Goal: Information Seeking & Learning: Check status

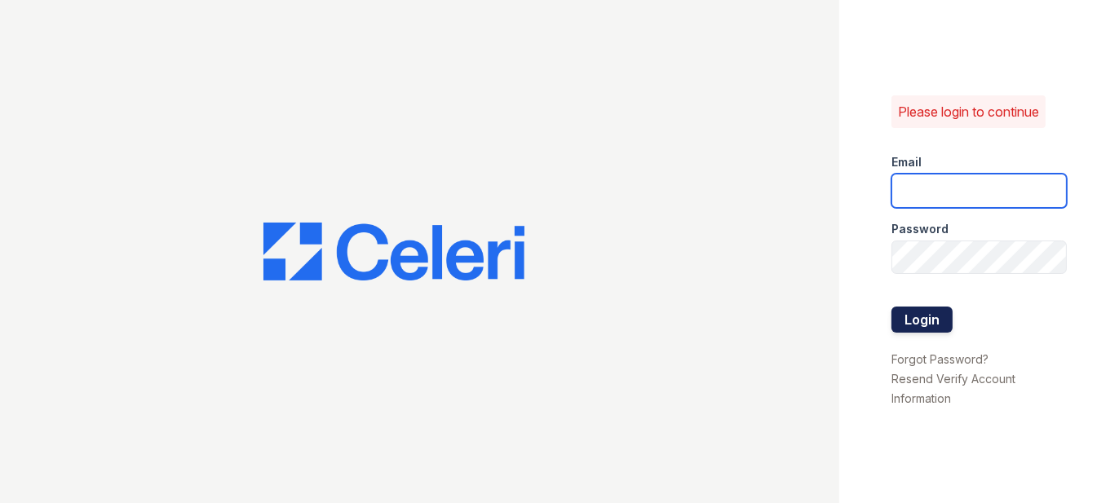
type input "prescottpark2@cafmanagement.com"
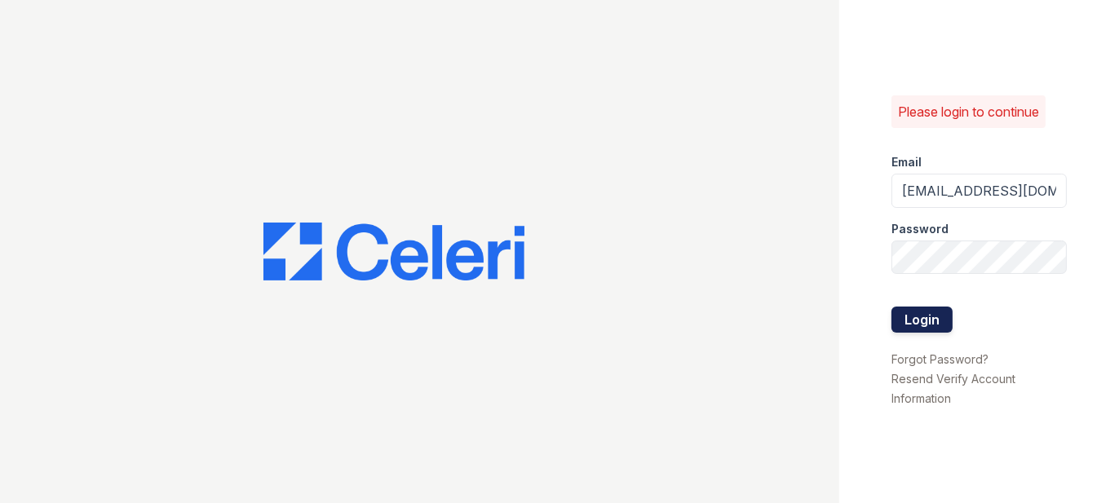
click at [940, 321] on button "Login" at bounding box center [922, 320] width 61 height 26
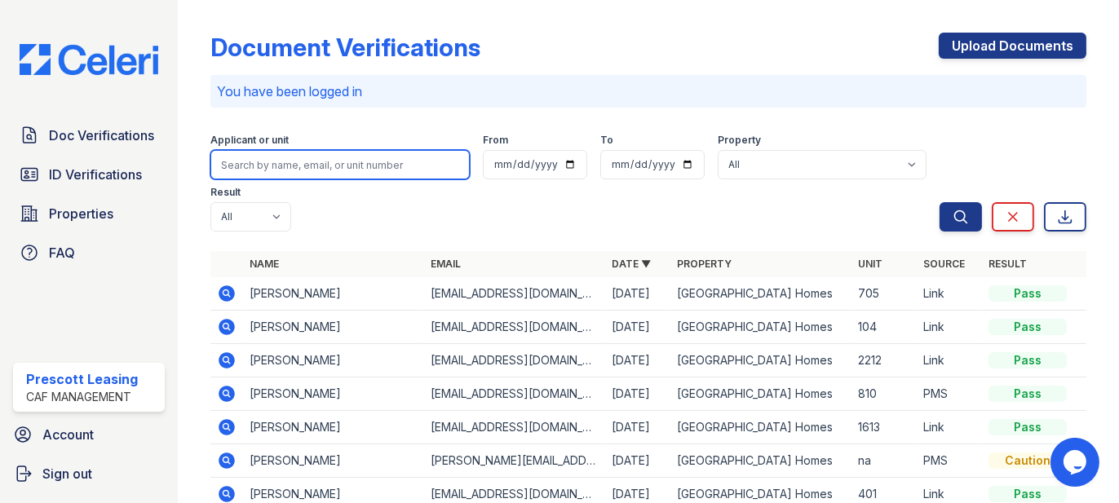
click at [284, 167] on input "search" at bounding box center [340, 164] width 259 height 29
type input "bur"
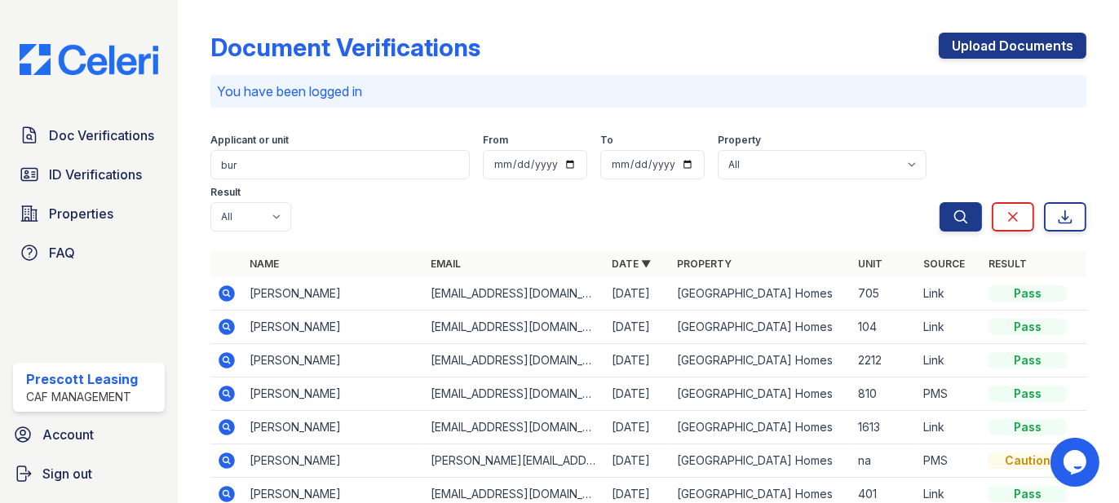
click at [226, 294] on icon at bounding box center [226, 292] width 4 height 4
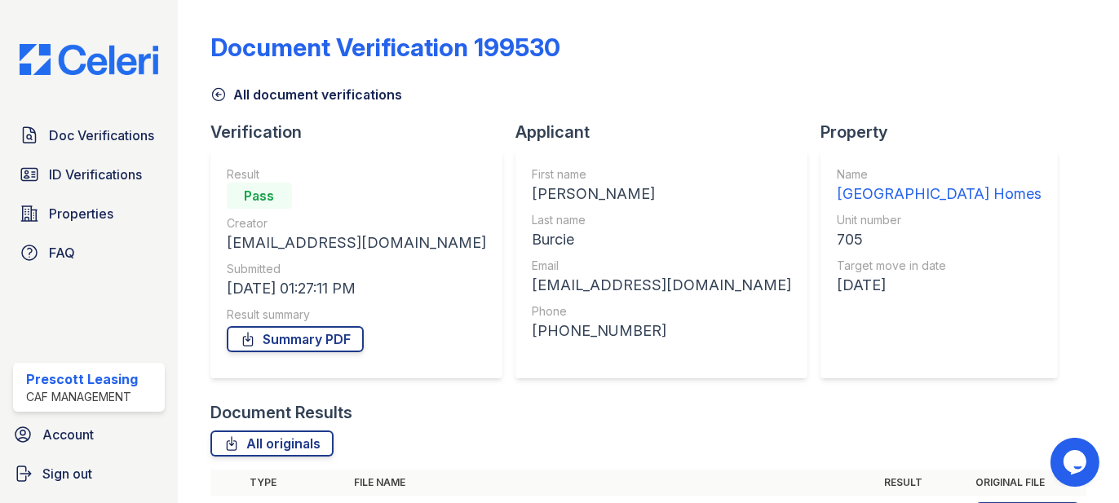
scroll to position [223, 0]
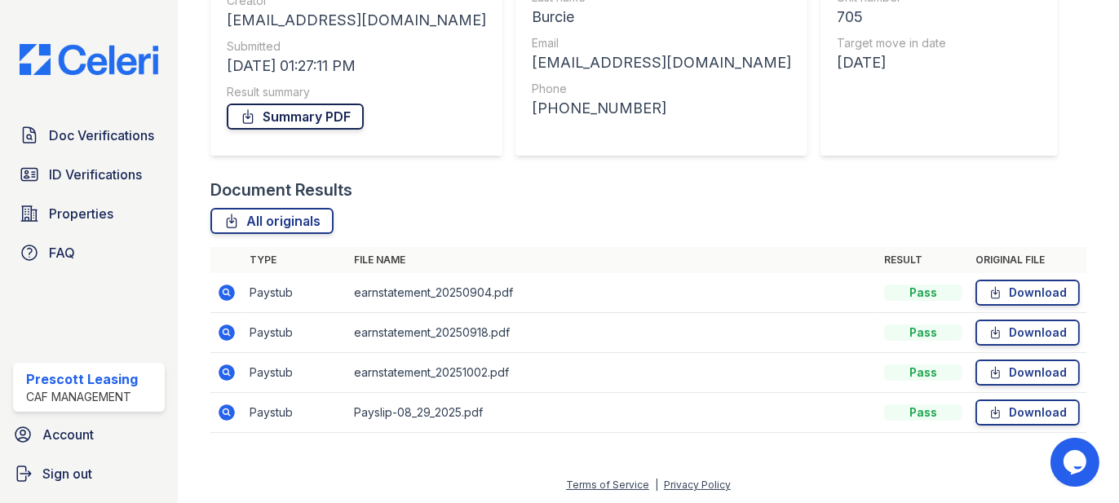
click at [318, 119] on link "Summary PDF" at bounding box center [295, 117] width 137 height 26
click at [1028, 291] on link "Download" at bounding box center [1028, 293] width 104 height 26
click at [1032, 323] on link "Download" at bounding box center [1028, 333] width 104 height 26
click at [1043, 363] on link "Download" at bounding box center [1028, 373] width 104 height 26
click at [1044, 409] on link "Download" at bounding box center [1028, 413] width 104 height 26
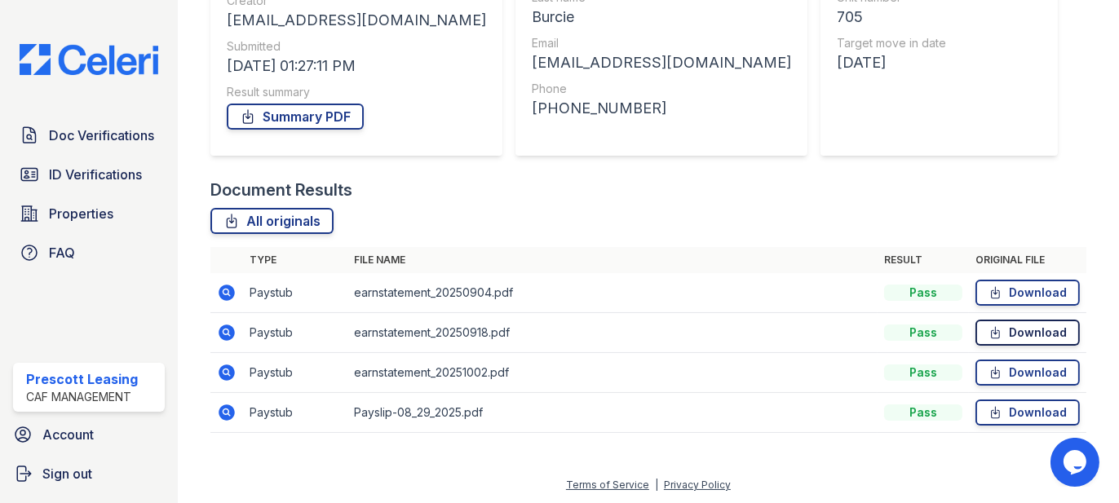
click at [1026, 330] on link "Download" at bounding box center [1028, 333] width 104 height 26
click at [224, 413] on icon at bounding box center [227, 413] width 20 height 20
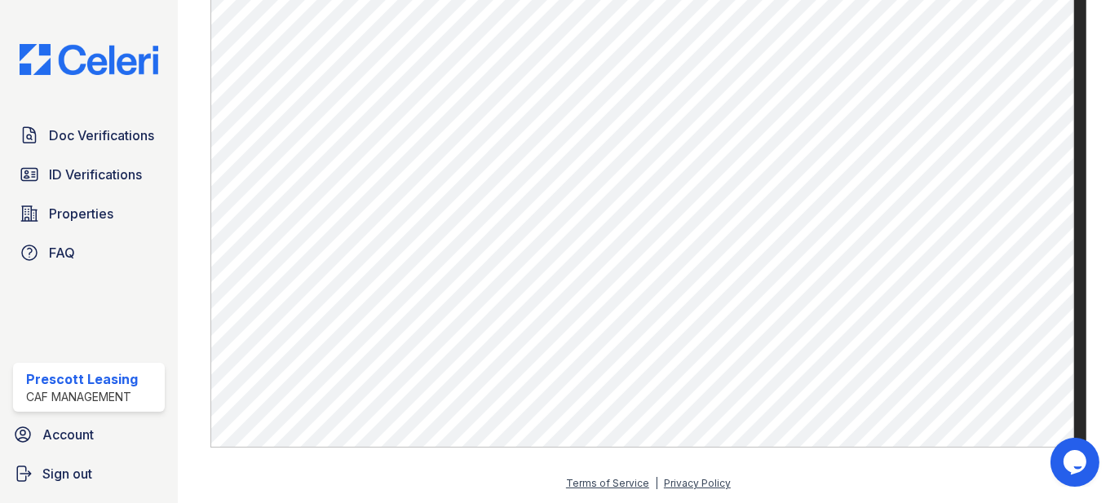
scroll to position [799, 0]
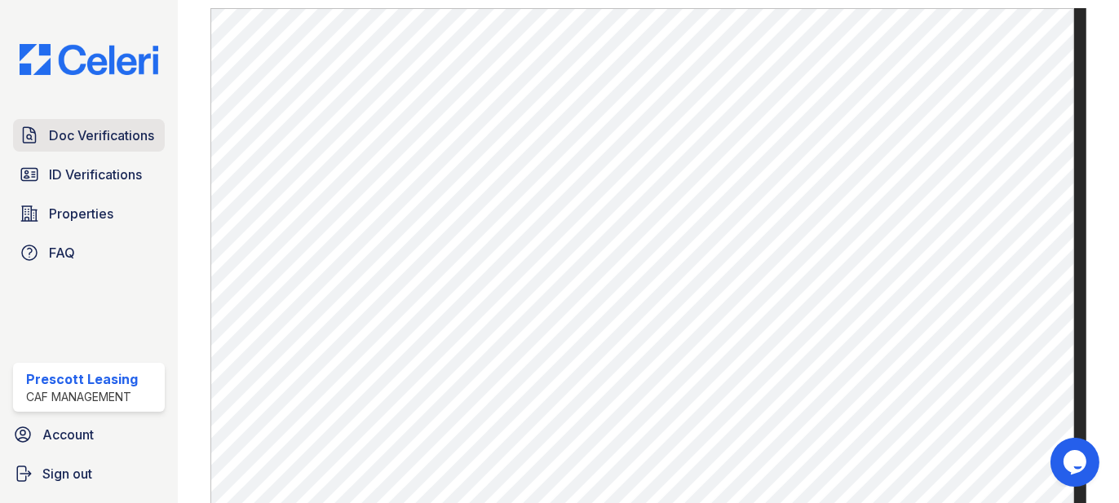
click at [92, 133] on span "Doc Verifications" at bounding box center [101, 136] width 105 height 20
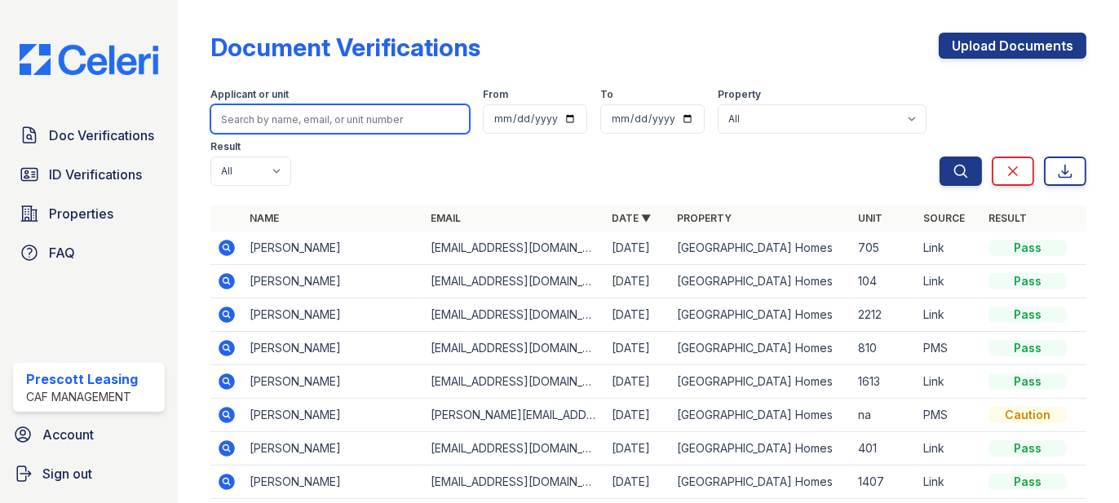
click at [313, 119] on input "search" at bounding box center [340, 118] width 259 height 29
type input "ann"
click at [940, 157] on button "Search" at bounding box center [961, 171] width 42 height 29
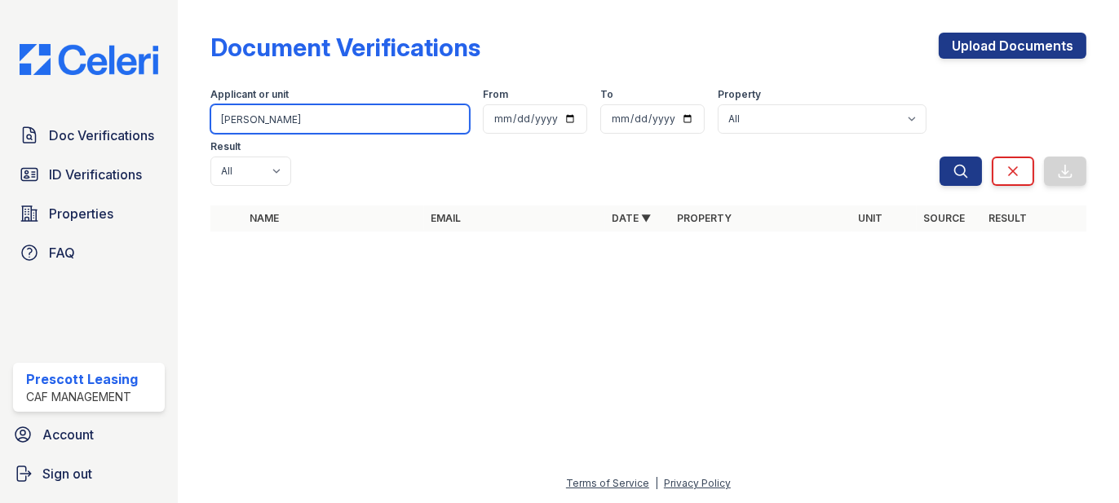
click at [313, 119] on input "ann" at bounding box center [340, 118] width 259 height 29
click at [359, 115] on input "ann" at bounding box center [340, 118] width 259 height 29
click at [359, 115] on input "search" at bounding box center [340, 118] width 259 height 29
type input "hale"
click at [940, 157] on button "Search" at bounding box center [961, 171] width 42 height 29
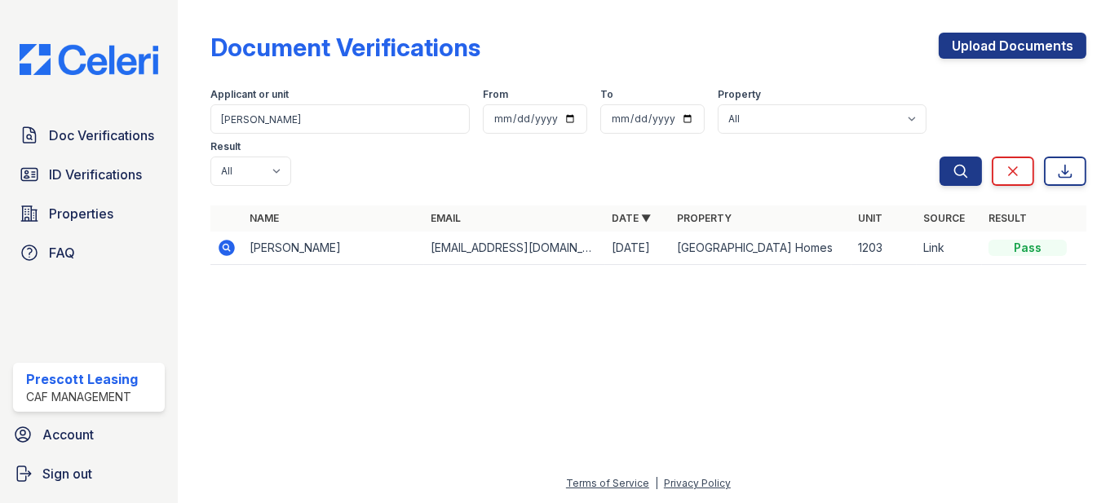
click at [713, 45] on div "Document Verifications Upload Documents" at bounding box center [649, 54] width 876 height 42
click at [75, 177] on span "ID Verifications" at bounding box center [95, 175] width 93 height 20
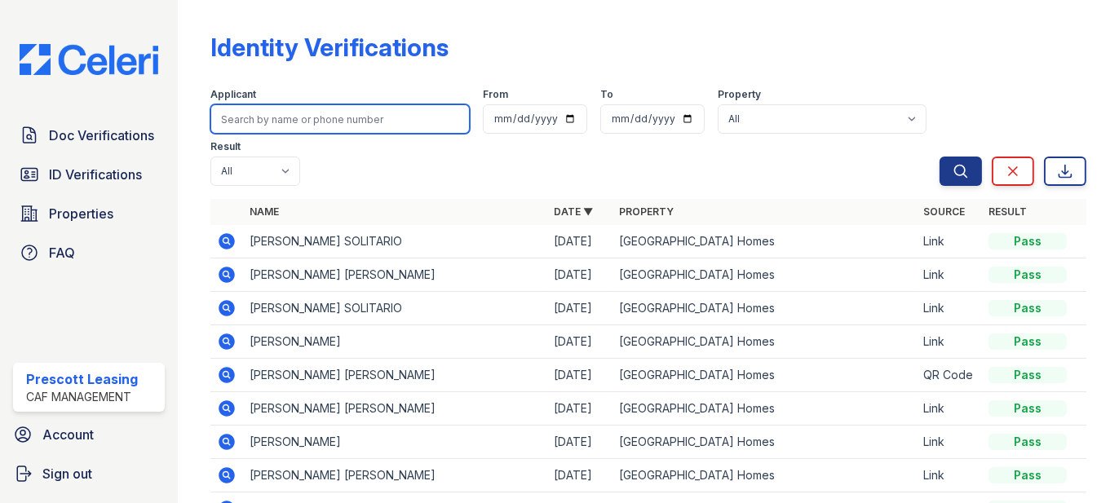
click at [277, 121] on input "search" at bounding box center [340, 118] width 259 height 29
type input "hale"
click at [940, 157] on button "Search" at bounding box center [961, 171] width 42 height 29
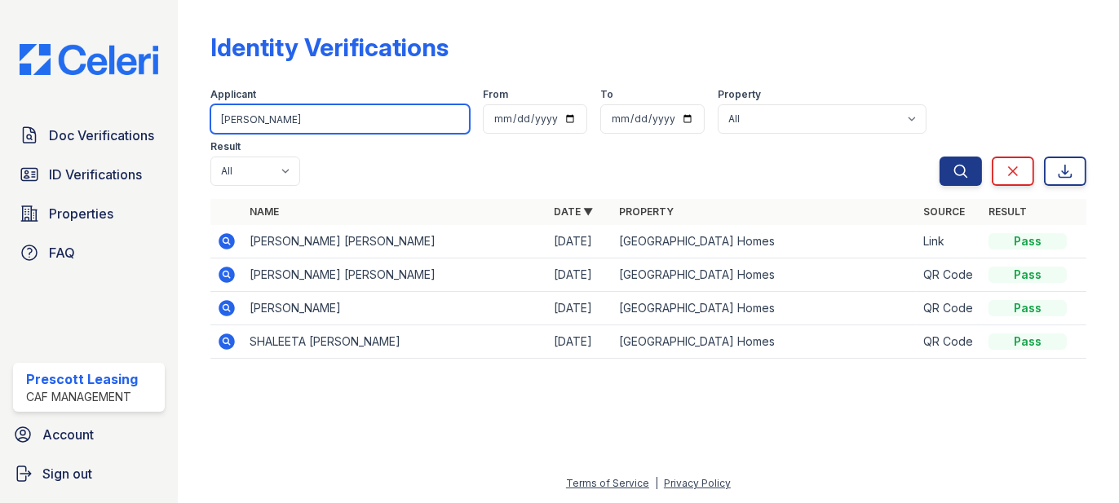
click at [283, 123] on input "hale" at bounding box center [340, 118] width 259 height 29
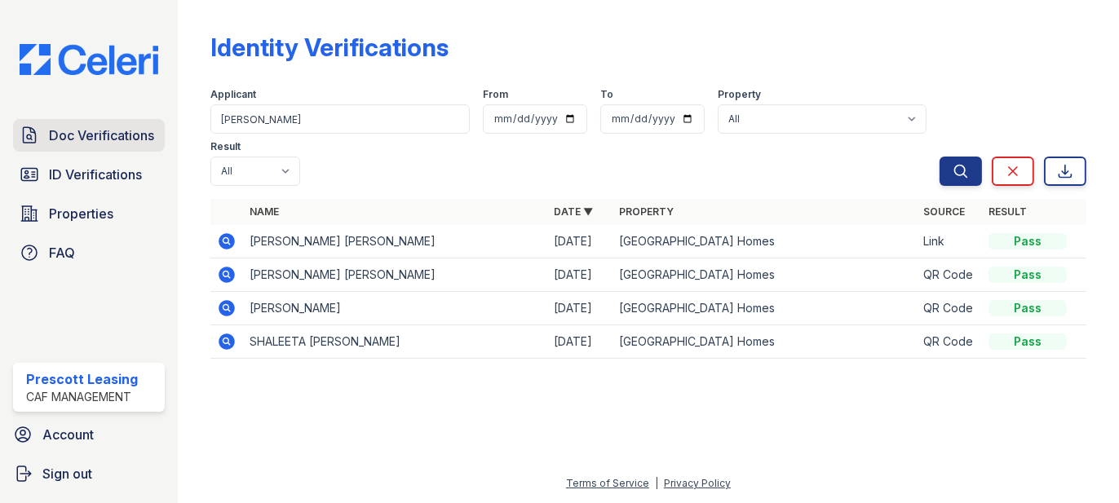
click at [117, 144] on span "Doc Verifications" at bounding box center [101, 136] width 105 height 20
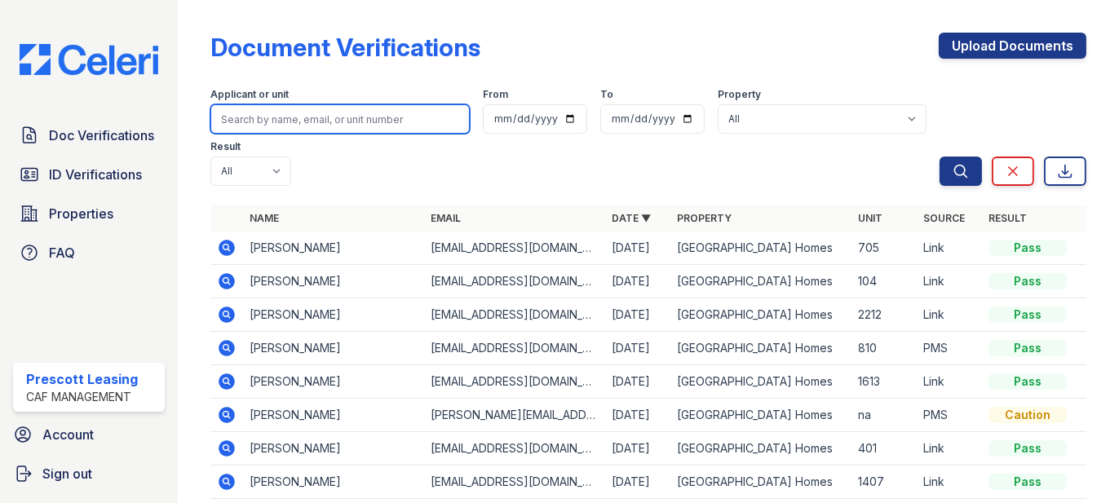
click at [264, 113] on input "search" at bounding box center [340, 118] width 259 height 29
type input "hale"
click at [940, 157] on button "Search" at bounding box center [961, 171] width 42 height 29
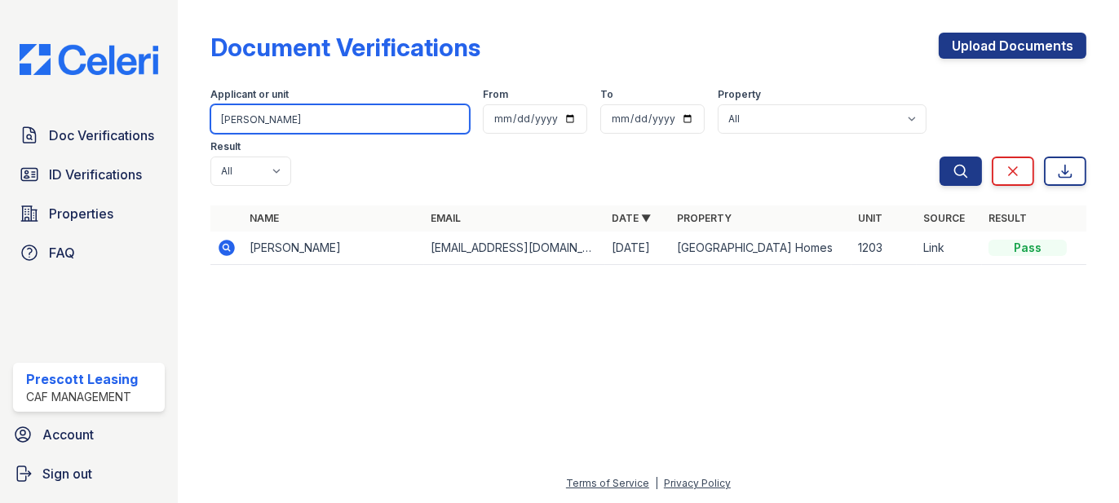
click at [251, 127] on input "hale" at bounding box center [340, 118] width 259 height 29
click at [361, 127] on input "hale" at bounding box center [340, 118] width 259 height 29
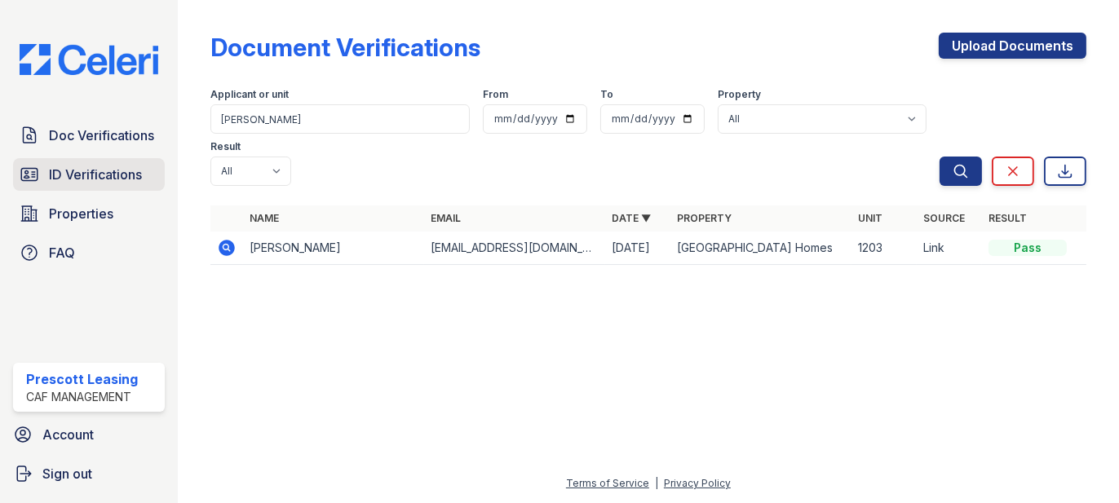
click at [131, 171] on span "ID Verifications" at bounding box center [95, 175] width 93 height 20
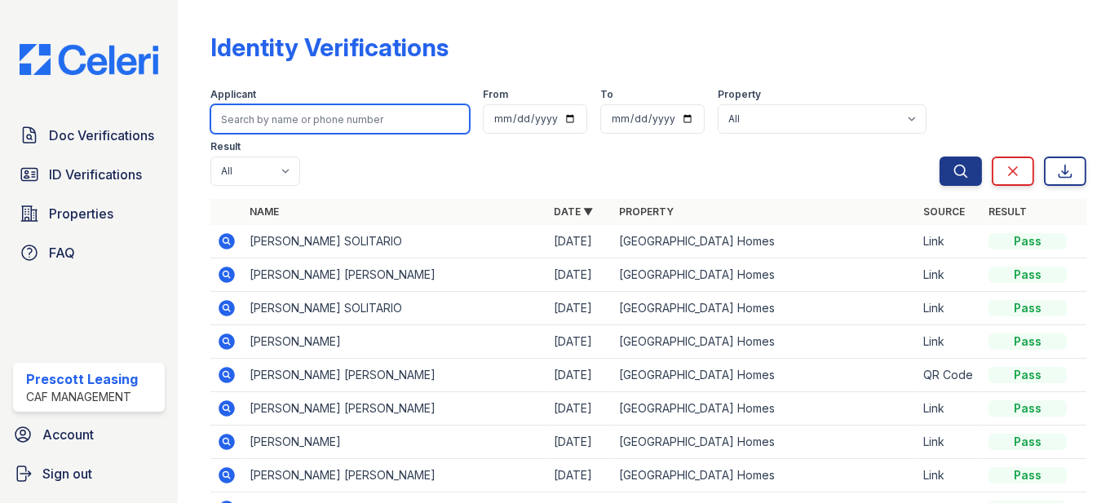
click at [324, 115] on input "search" at bounding box center [340, 118] width 259 height 29
type input "wisdom"
click at [940, 157] on button "Search" at bounding box center [961, 171] width 42 height 29
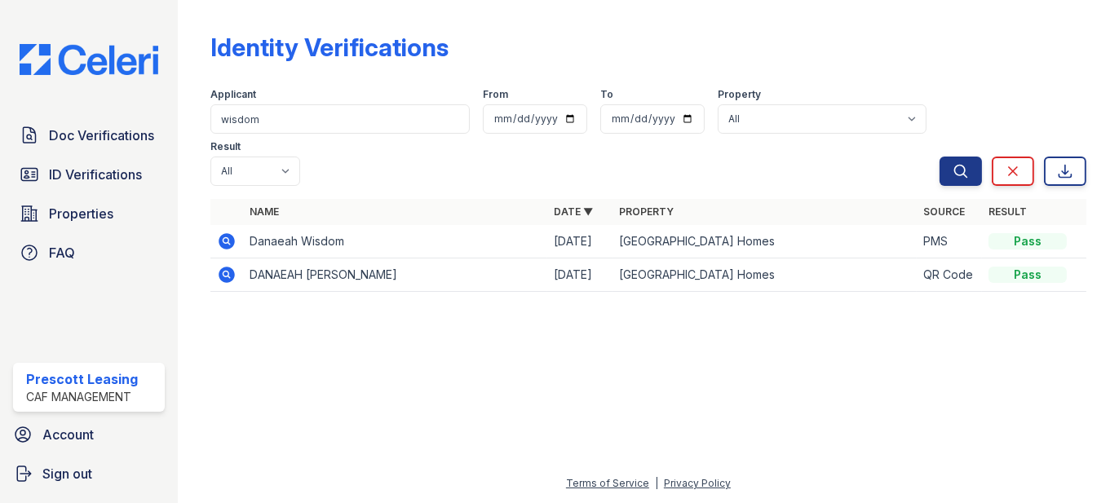
click at [226, 233] on icon at bounding box center [227, 241] width 16 height 16
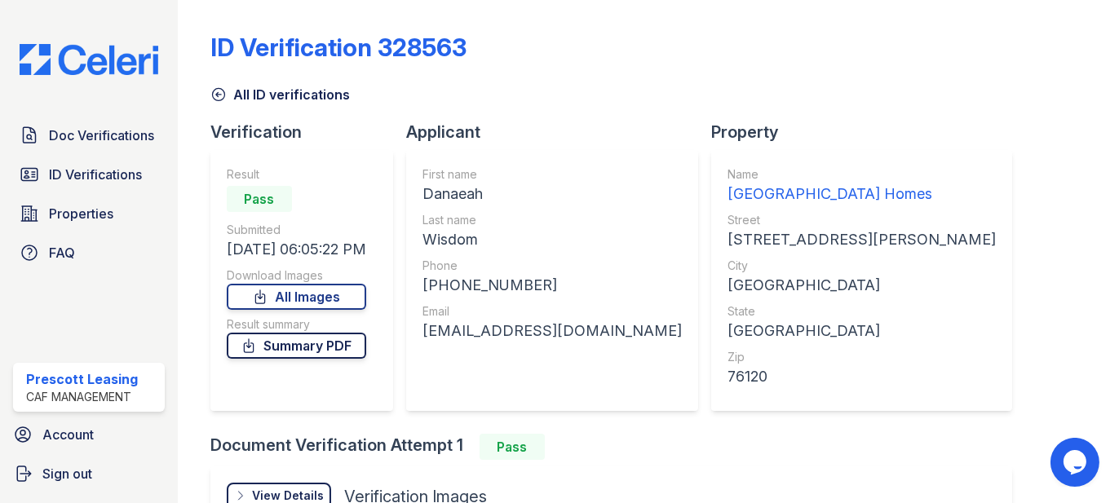
click at [299, 354] on link "Summary PDF" at bounding box center [297, 346] width 140 height 26
click at [220, 91] on icon at bounding box center [219, 94] width 16 height 16
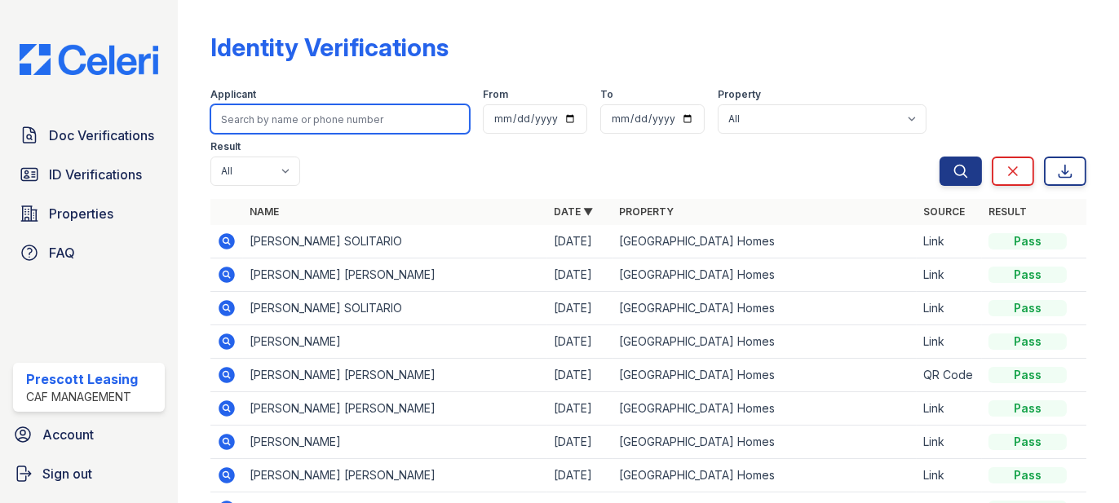
click at [313, 117] on input "search" at bounding box center [340, 118] width 259 height 29
type input "wisdom"
click at [940, 157] on button "Search" at bounding box center [961, 171] width 42 height 29
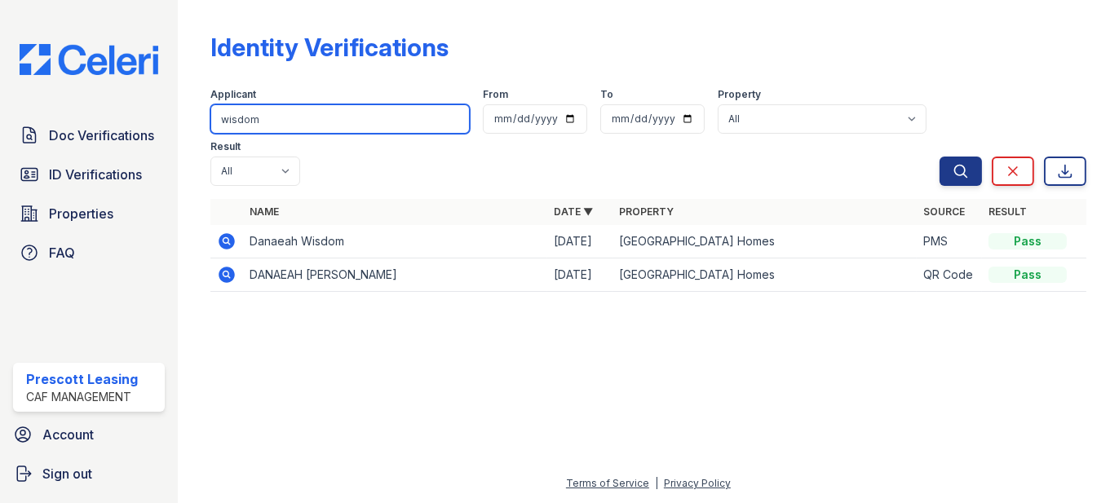
click at [284, 123] on input "wisdom" at bounding box center [340, 118] width 259 height 29
type input "w"
click at [256, 126] on input "search" at bounding box center [340, 118] width 259 height 29
type input "hyward"
click at [940, 157] on button "Search" at bounding box center [961, 171] width 42 height 29
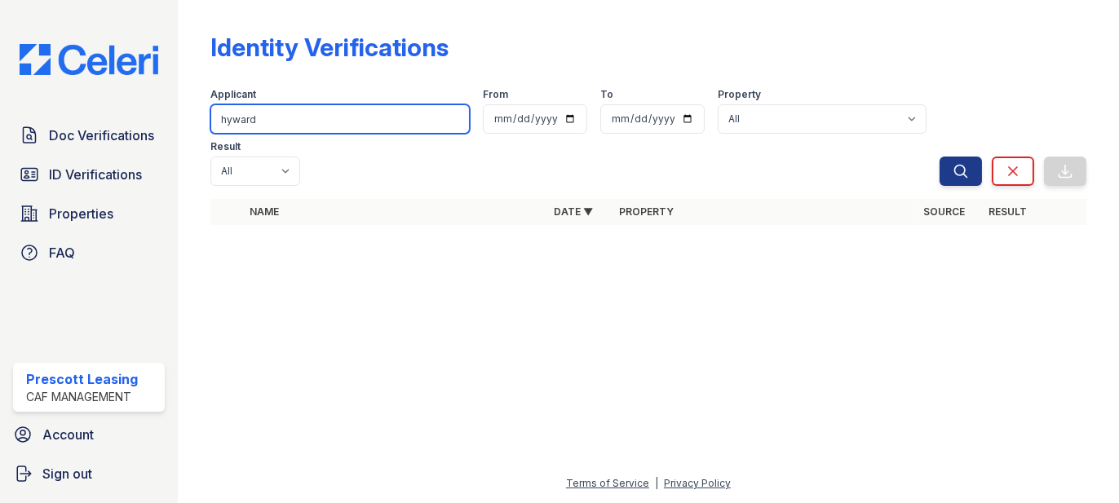
click at [256, 126] on input "hyward" at bounding box center [340, 118] width 259 height 29
click at [228, 119] on input "hyward" at bounding box center [340, 118] width 259 height 29
type input "[PERSON_NAME]"
click at [940, 157] on button "Search" at bounding box center [961, 171] width 42 height 29
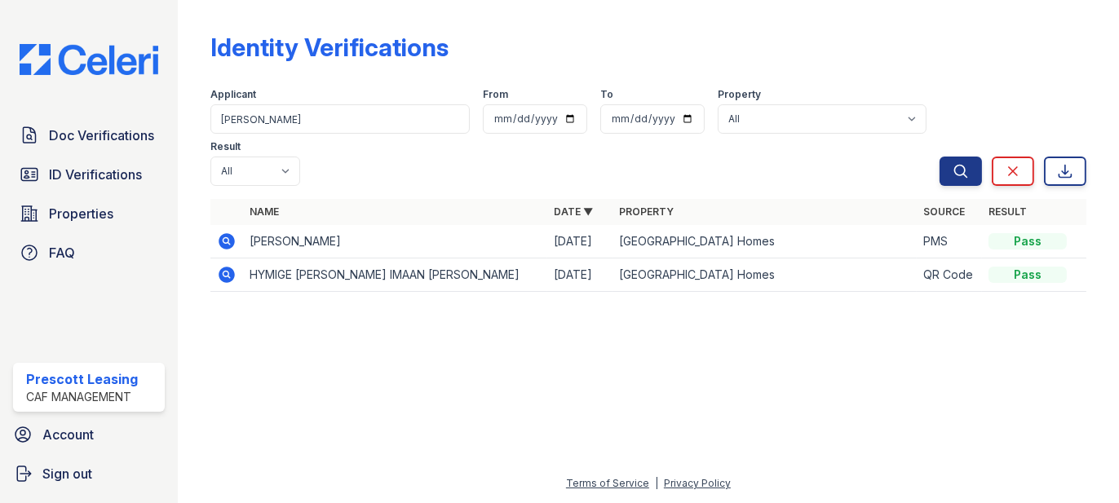
click at [233, 267] on icon at bounding box center [227, 275] width 16 height 16
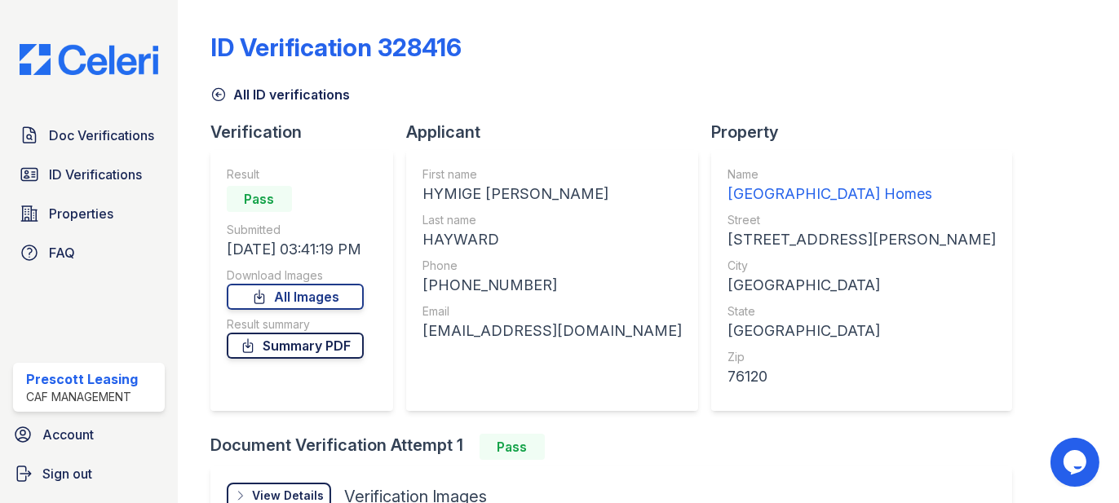
click at [321, 345] on link "Summary PDF" at bounding box center [295, 346] width 137 height 26
click at [124, 113] on div "Doc Verifications ID Verifications Properties FAQ Prescott Leasing CAF Manageme…" at bounding box center [89, 251] width 178 height 503
click at [129, 124] on link "Doc Verifications" at bounding box center [89, 135] width 152 height 33
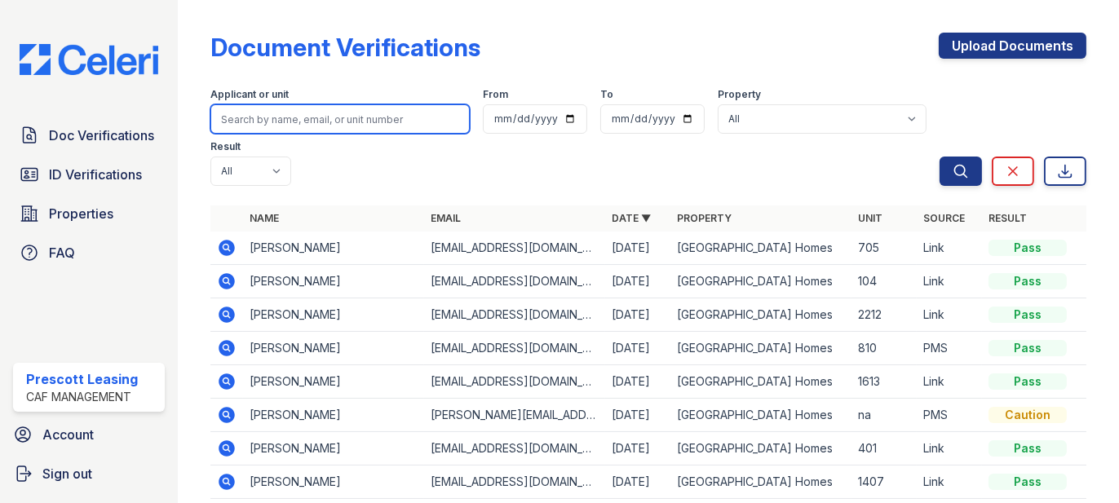
click at [273, 114] on input "search" at bounding box center [340, 118] width 259 height 29
type input "[PERSON_NAME]"
click at [940, 157] on button "Search" at bounding box center [961, 171] width 42 height 29
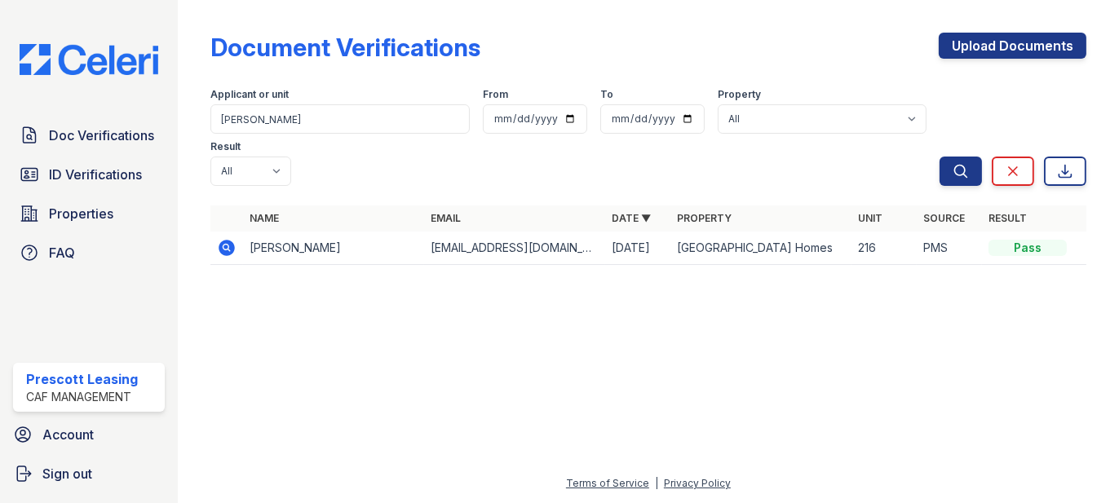
click at [230, 238] on icon at bounding box center [227, 248] width 20 height 20
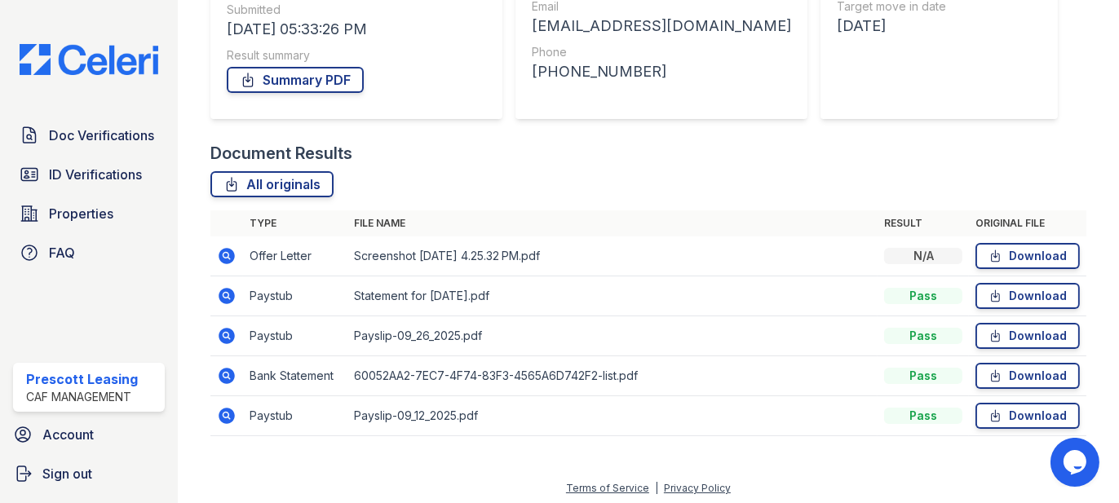
scroll to position [263, 0]
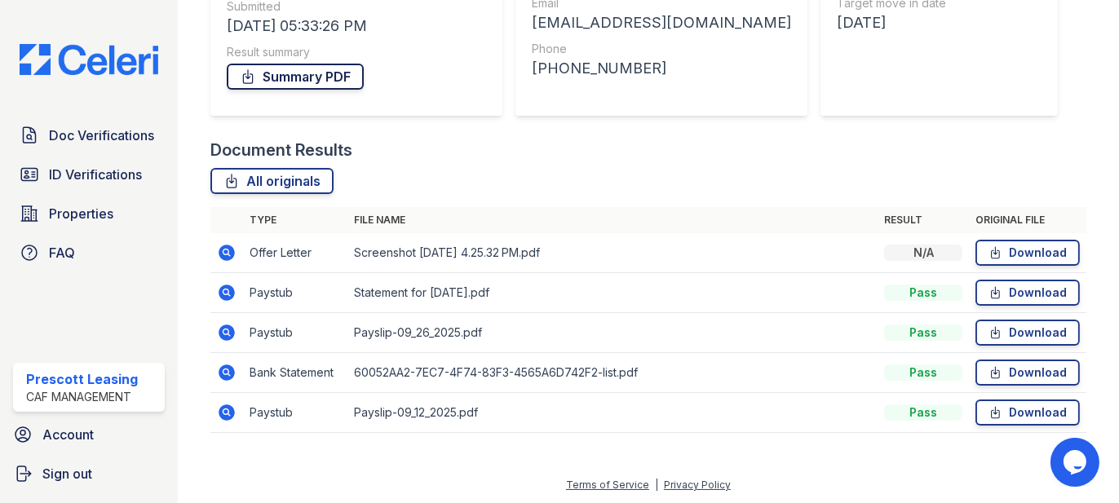
click at [301, 76] on link "Summary PDF" at bounding box center [295, 77] width 137 height 26
click at [59, 147] on link "Doc Verifications" at bounding box center [89, 135] width 152 height 33
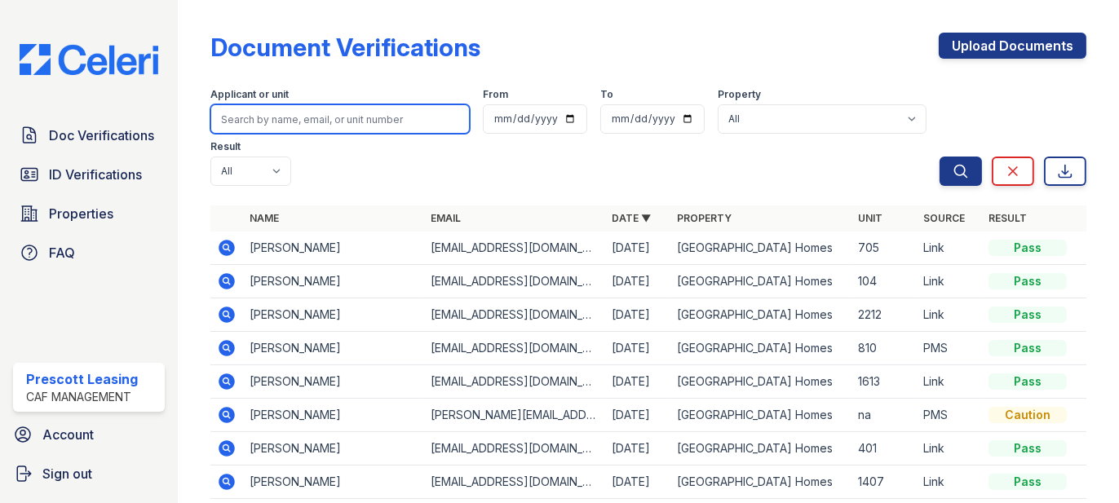
click at [300, 122] on input "search" at bounding box center [340, 118] width 259 height 29
click at [352, 117] on input "search" at bounding box center [340, 118] width 259 height 29
type input "hayward"
click at [940, 157] on button "Search" at bounding box center [961, 171] width 42 height 29
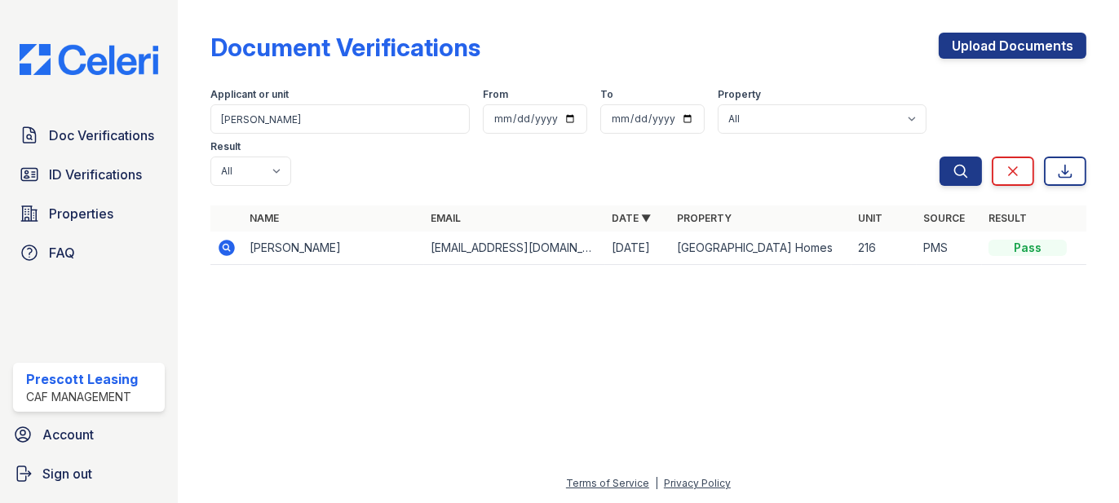
click at [226, 240] on icon at bounding box center [227, 248] width 16 height 16
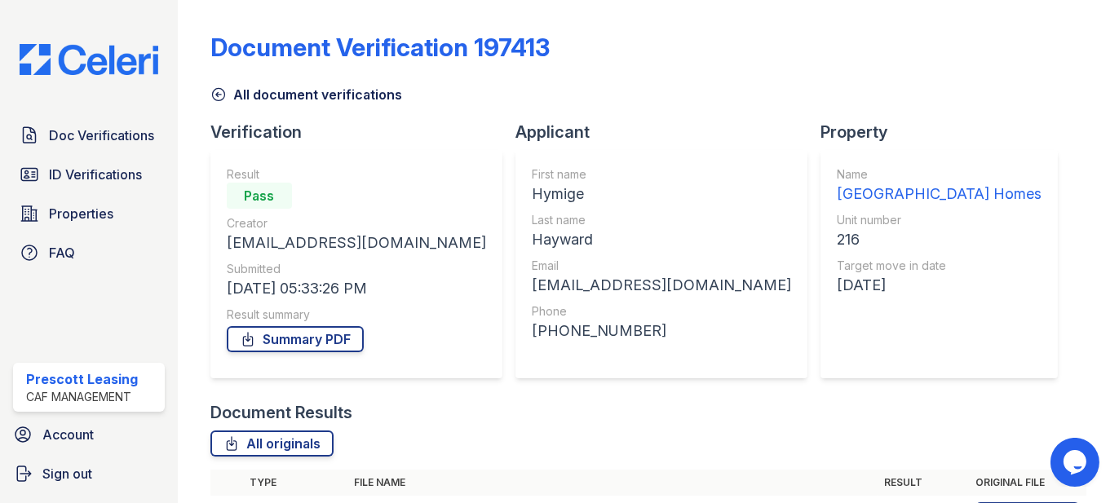
click at [224, 88] on icon at bounding box center [219, 94] width 16 height 16
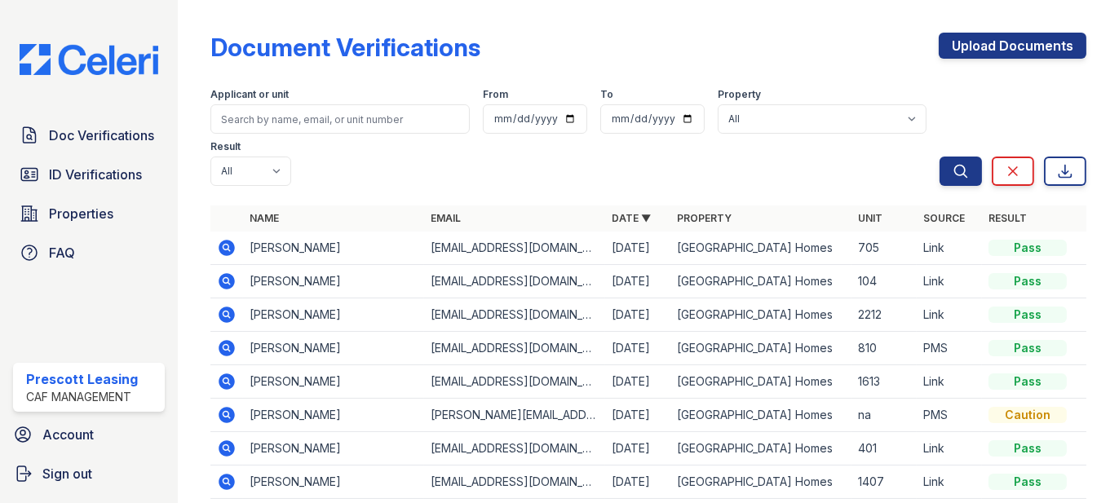
click at [283, 140] on div "Result" at bounding box center [251, 148] width 81 height 16
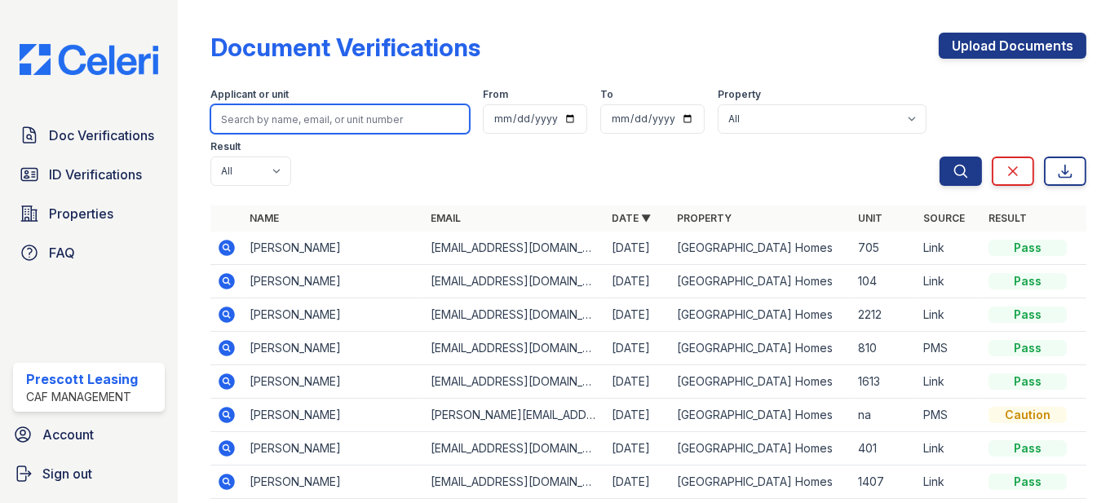
click at [286, 123] on input "search" at bounding box center [340, 118] width 259 height 29
type input "wisdom"
click at [940, 157] on button "Search" at bounding box center [961, 171] width 42 height 29
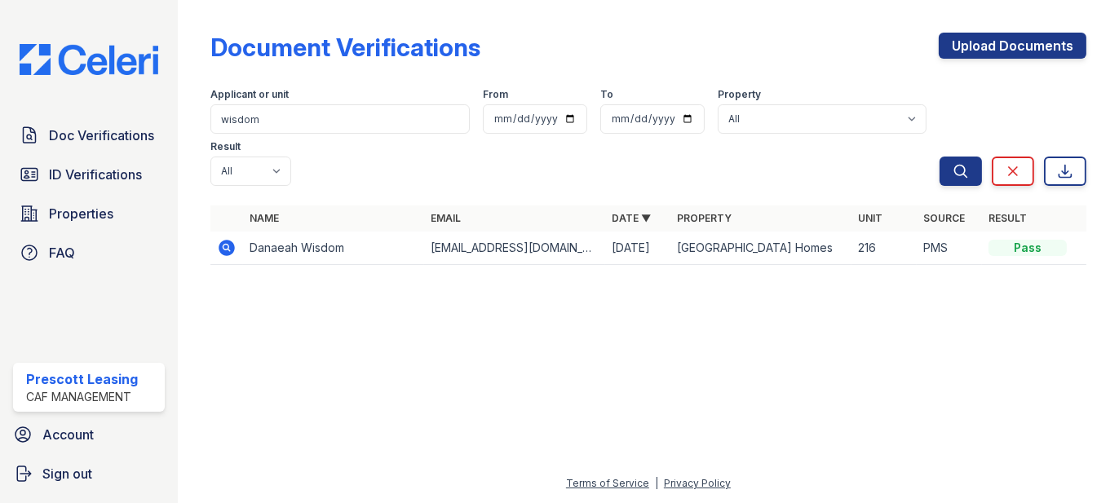
click at [230, 240] on icon at bounding box center [227, 248] width 16 height 16
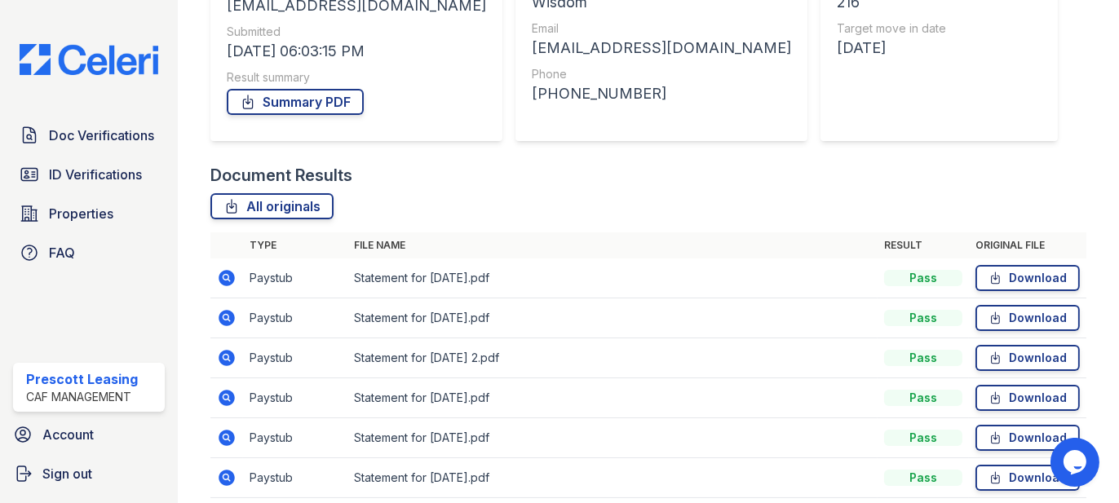
scroll to position [245, 0]
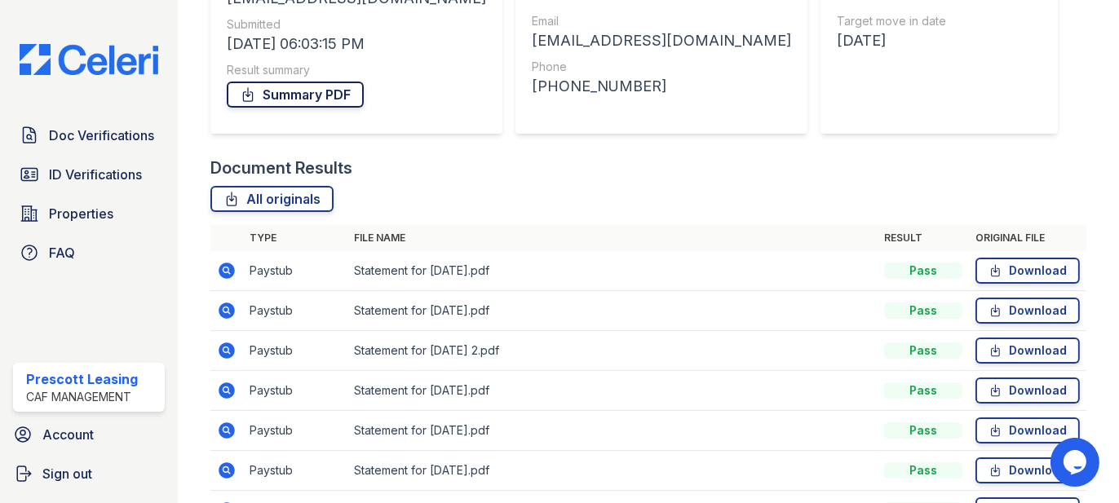
click at [320, 96] on link "Summary PDF" at bounding box center [295, 95] width 137 height 26
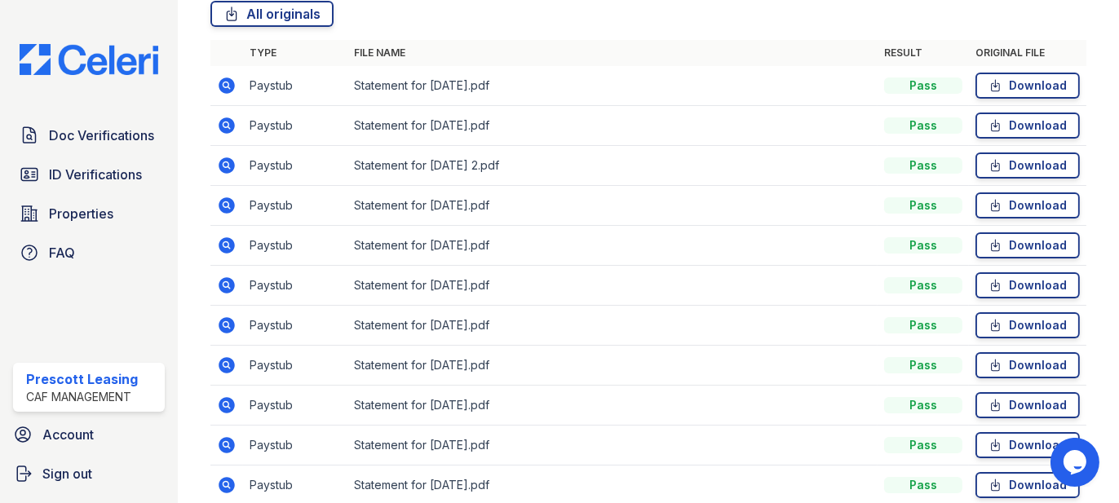
scroll to position [490, 0]
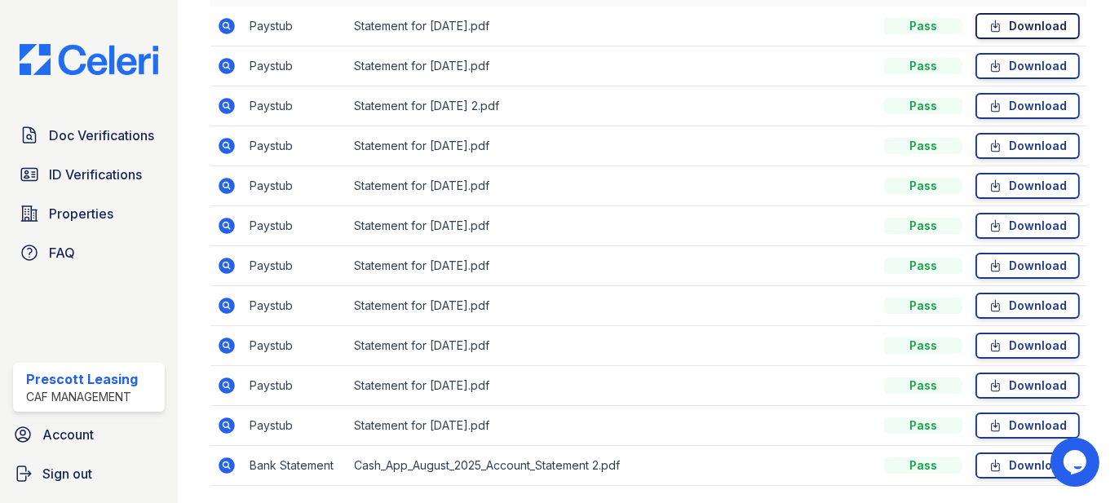
click at [989, 26] on icon at bounding box center [996, 26] width 14 height 16
click at [1014, 70] on link "Download" at bounding box center [1028, 66] width 104 height 26
click at [1040, 111] on link "Download" at bounding box center [1028, 106] width 104 height 26
click at [1009, 149] on link "Download" at bounding box center [1028, 146] width 104 height 26
click at [226, 191] on icon at bounding box center [227, 186] width 16 height 16
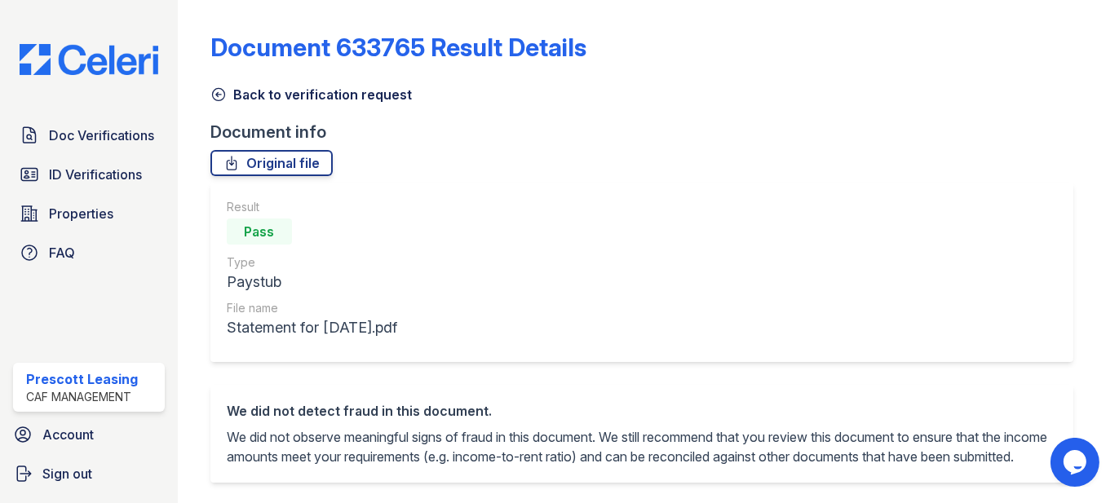
click at [446, 199] on div "Result Pass Type Paystub File name Statement for [DATE].pdf" at bounding box center [642, 273] width 863 height 180
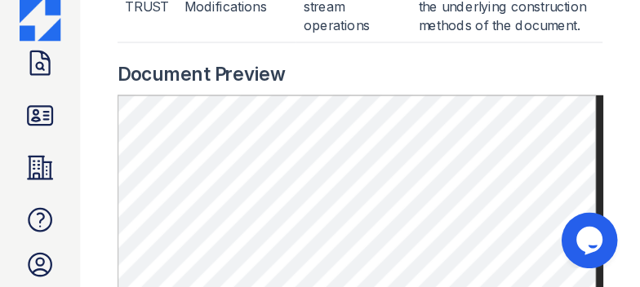
scroll to position [867, 0]
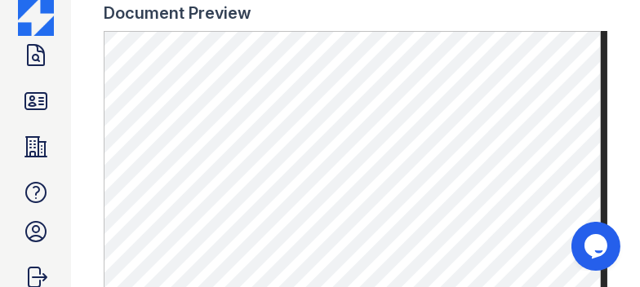
drag, startPoint x: 485, startPoint y: 199, endPoint x: 454, endPoint y: 22, distance: 179.8
click at [454, 22] on div "Document Preview" at bounding box center [355, 13] width 503 height 23
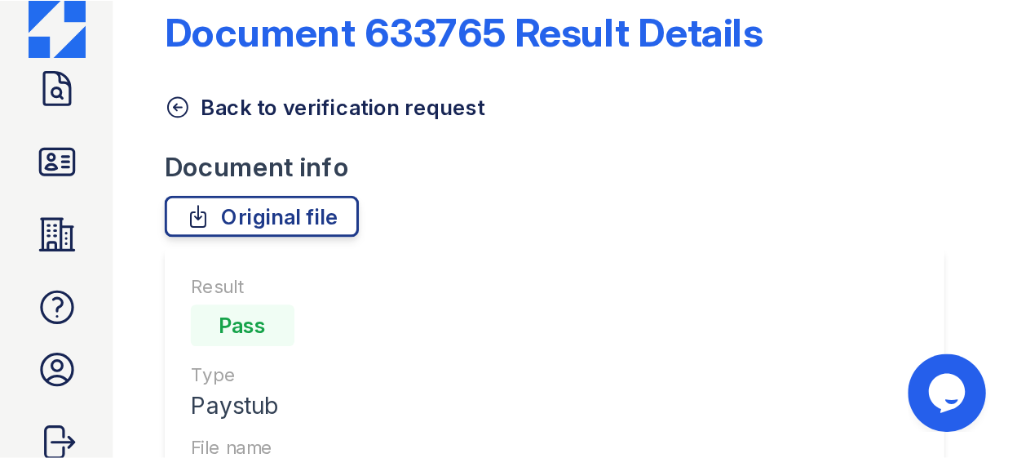
scroll to position [27, 0]
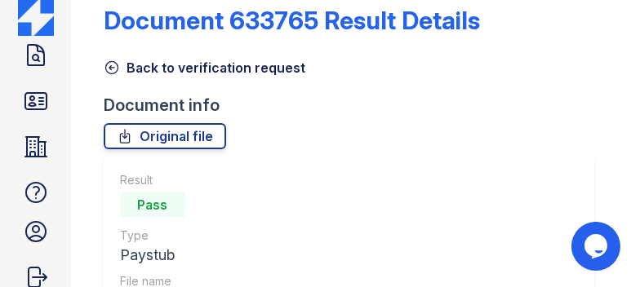
click at [112, 68] on icon at bounding box center [112, 68] width 16 height 16
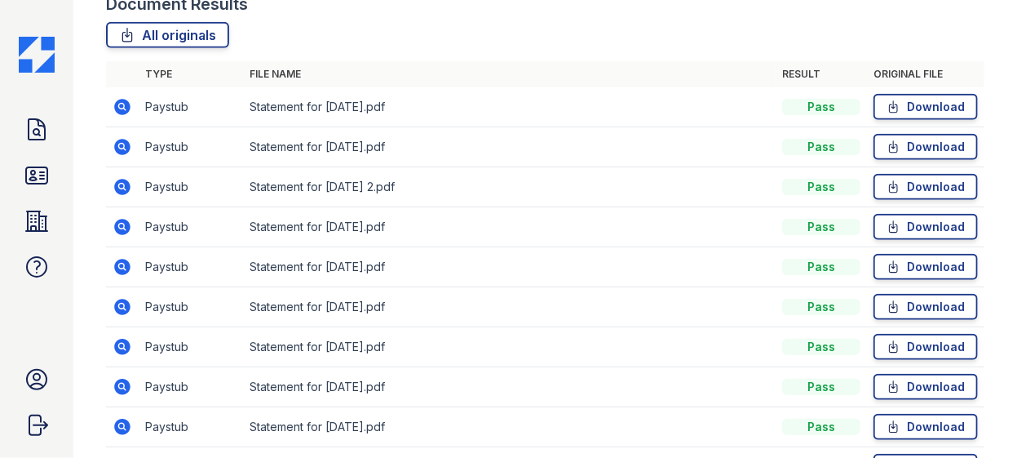
scroll to position [445, 0]
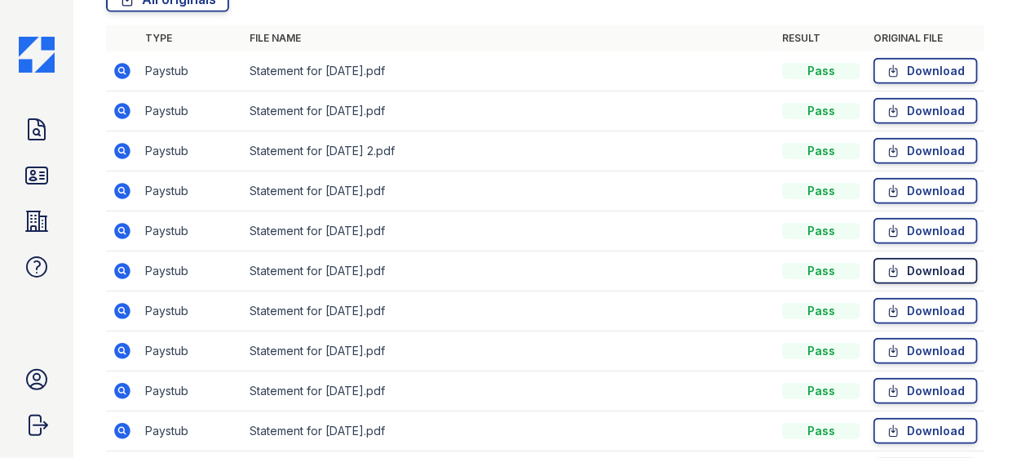
click at [902, 269] on link "Download" at bounding box center [926, 271] width 104 height 26
click at [906, 314] on link "Download" at bounding box center [926, 311] width 104 height 26
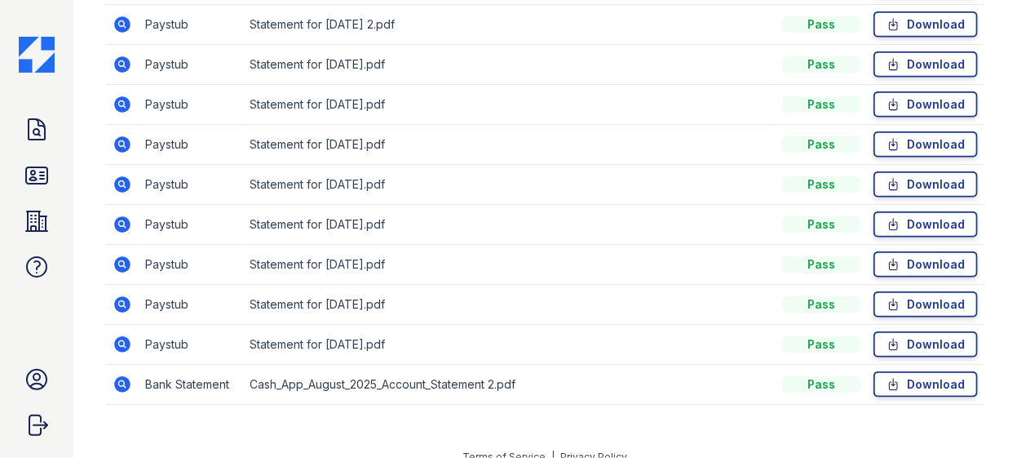
scroll to position [586, 0]
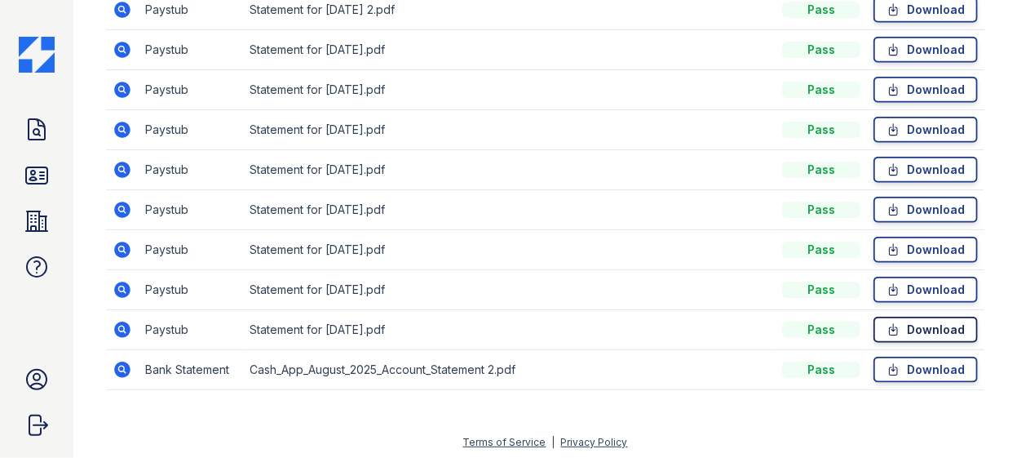
click at [898, 319] on link "Download" at bounding box center [926, 330] width 104 height 26
click at [887, 369] on icon at bounding box center [894, 369] width 14 height 16
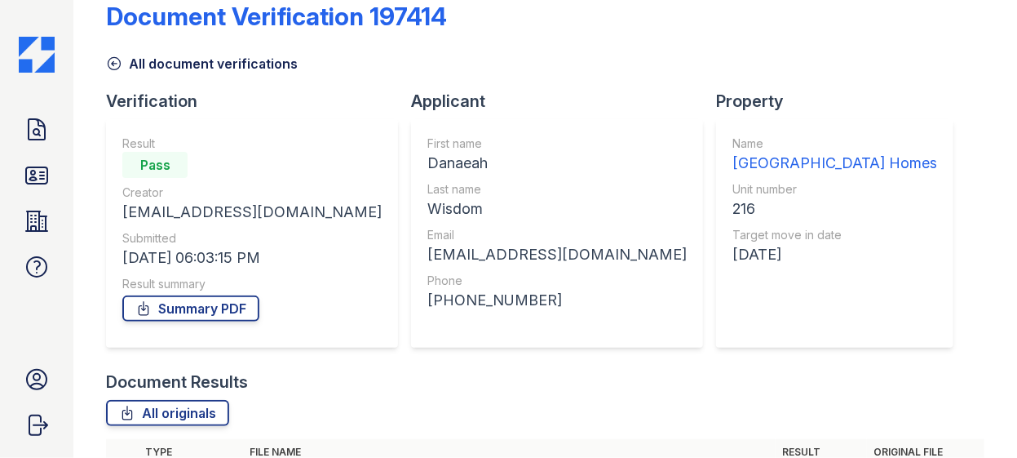
scroll to position [0, 0]
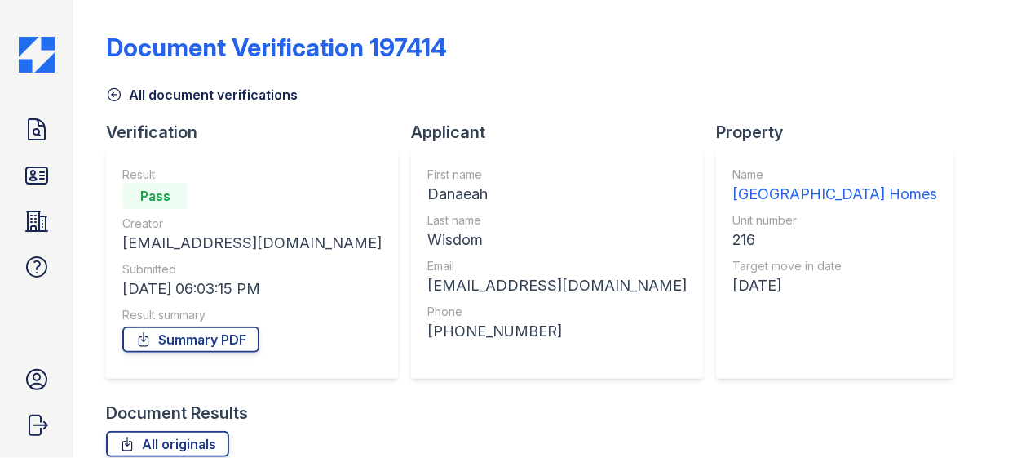
click at [121, 96] on icon at bounding box center [114, 94] width 16 height 16
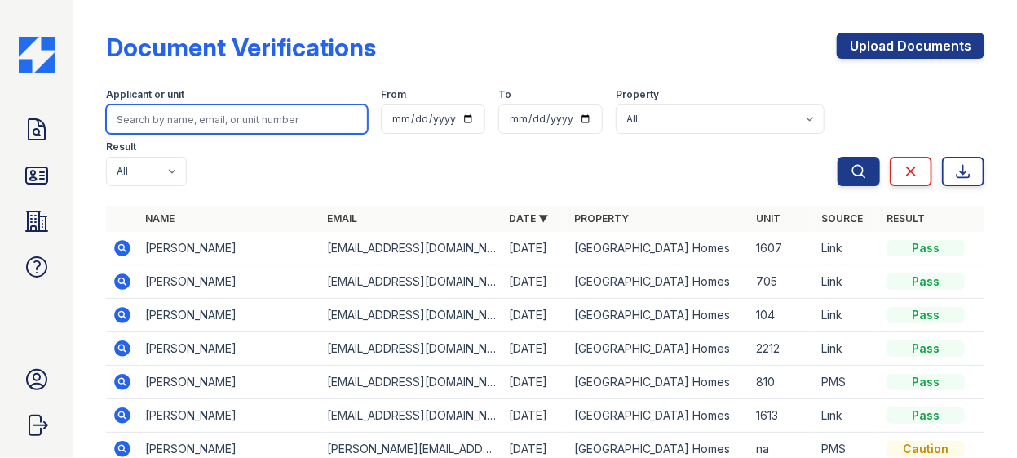
click at [190, 118] on input "search" at bounding box center [237, 118] width 262 height 29
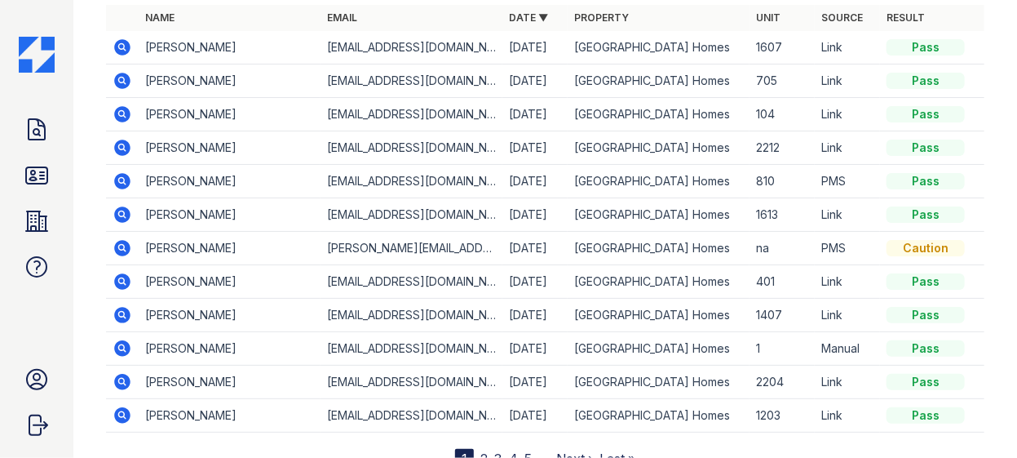
scroll to position [211, 0]
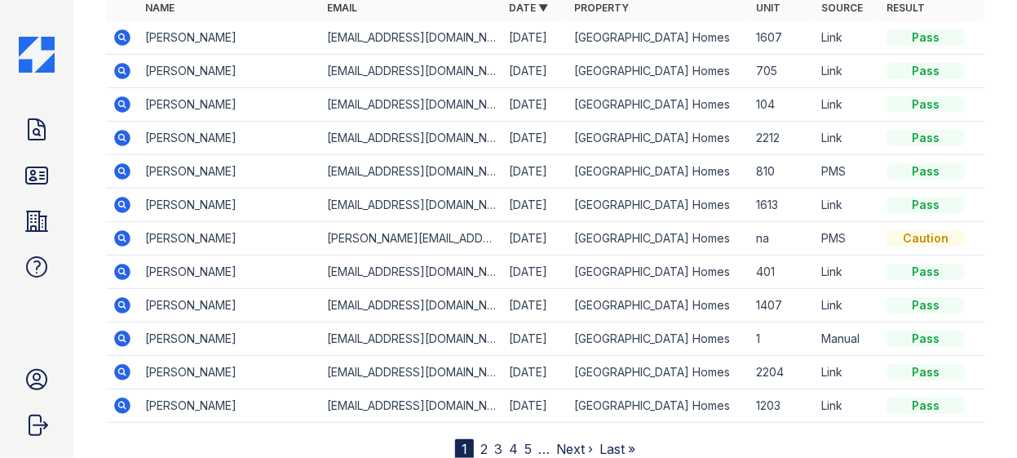
click at [226, 410] on div "Document Verifications Upload Documents Filter Applicant or unit From To Proper…" at bounding box center [546, 136] width 892 height 695
click at [44, 134] on icon at bounding box center [37, 129] width 16 height 20
click at [485, 439] on nav "1 2 3 4 5 … Next › Last »" at bounding box center [545, 449] width 180 height 20
click at [481, 441] on link "2" at bounding box center [484, 449] width 7 height 16
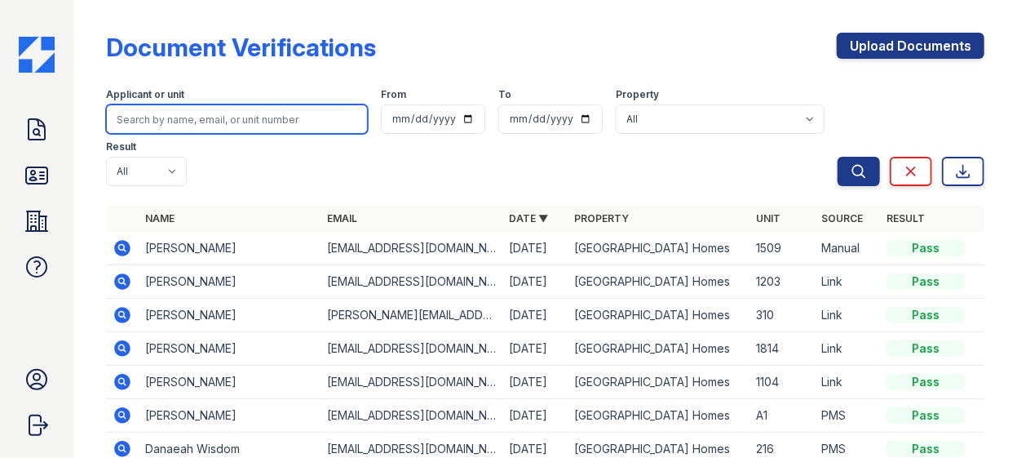
click at [158, 120] on input "search" at bounding box center [237, 118] width 262 height 29
type input "hayward"
click at [838, 157] on button "Search" at bounding box center [859, 171] width 42 height 29
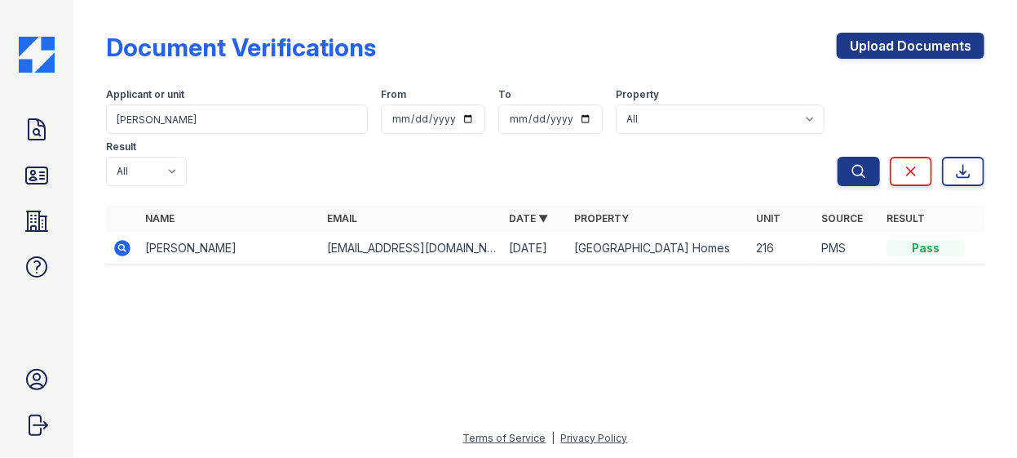
click at [113, 238] on icon at bounding box center [123, 248] width 20 height 20
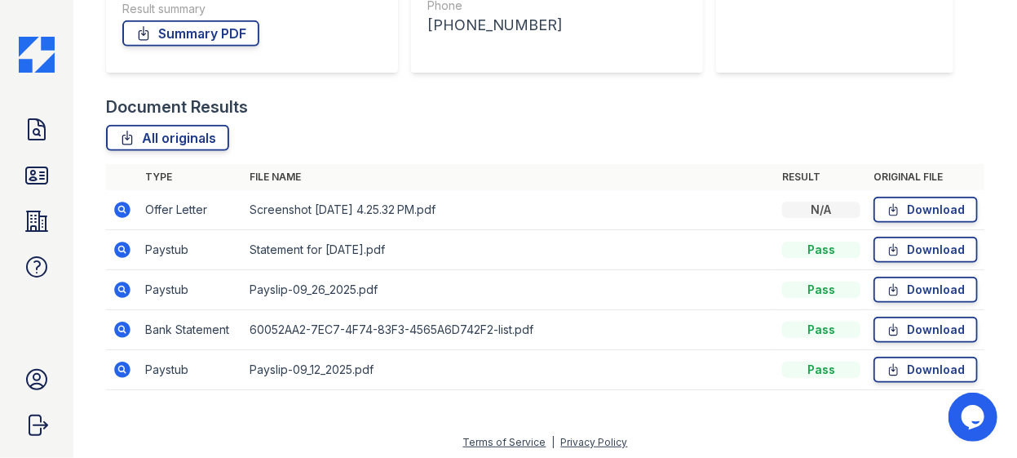
scroll to position [308, 0]
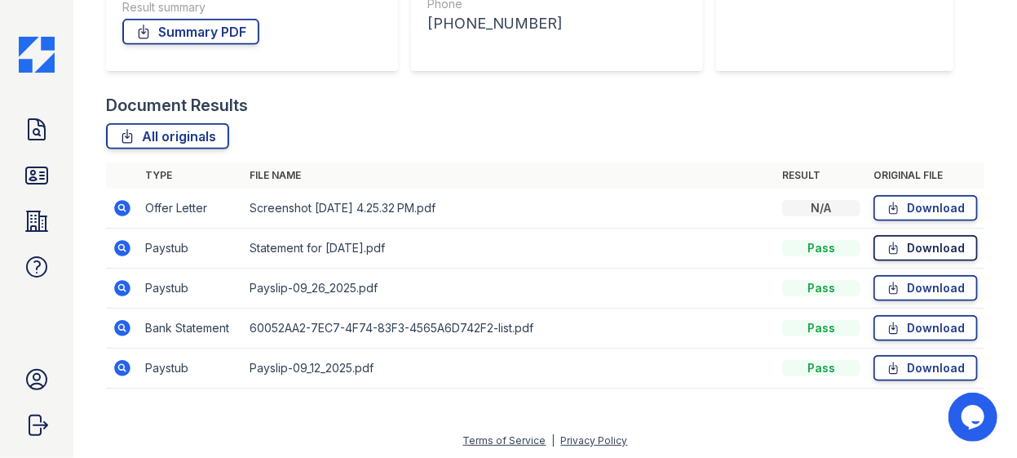
click at [890, 250] on icon at bounding box center [894, 248] width 14 height 16
click at [874, 285] on link "Download" at bounding box center [926, 288] width 104 height 26
click at [889, 369] on icon at bounding box center [894, 368] width 14 height 16
click at [123, 210] on icon at bounding box center [122, 208] width 16 height 16
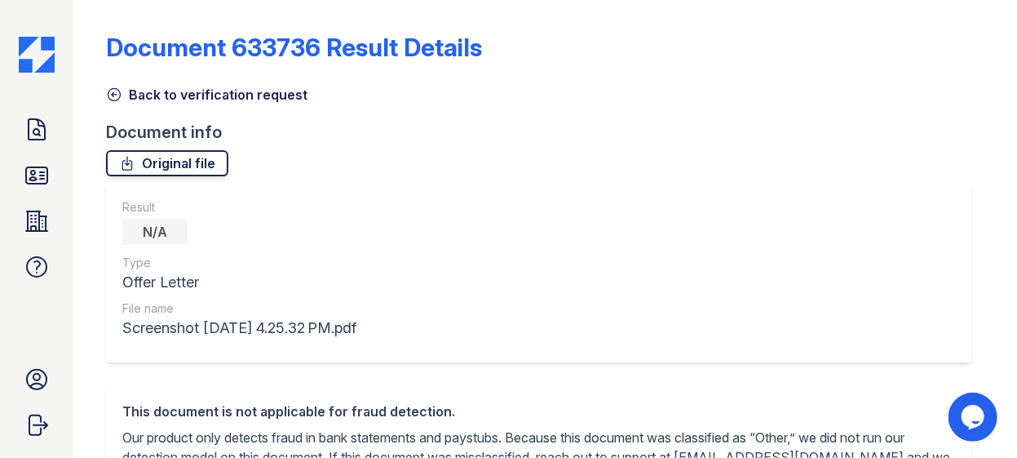
click at [152, 166] on link "Original file" at bounding box center [167, 163] width 122 height 26
click at [117, 92] on icon at bounding box center [114, 94] width 16 height 16
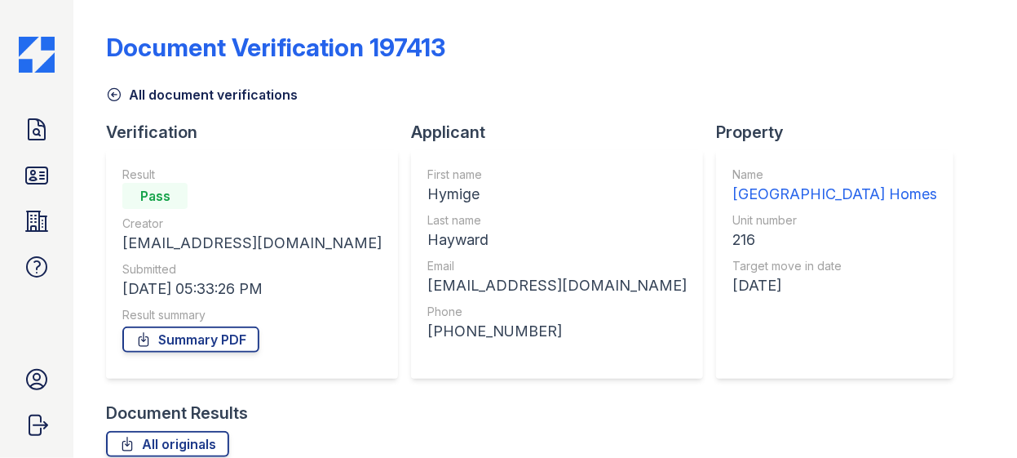
click at [112, 94] on icon at bounding box center [115, 95] width 12 height 12
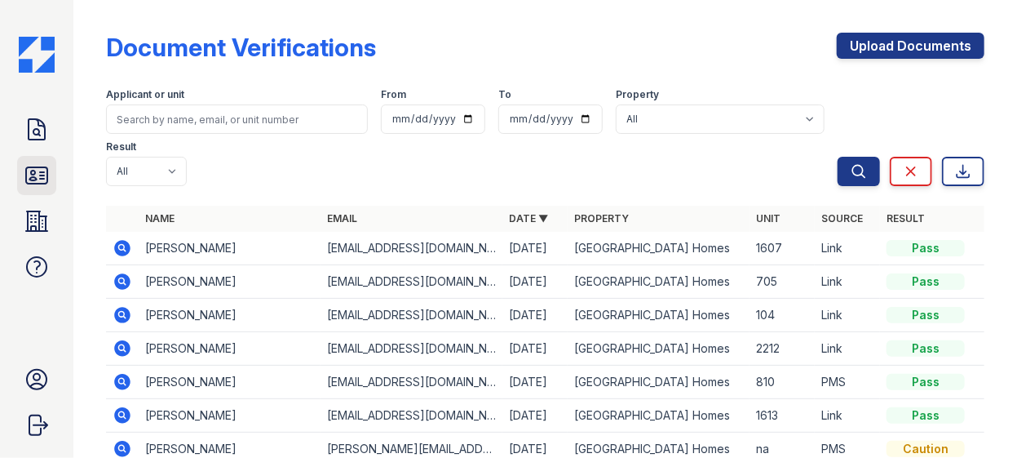
click at [43, 175] on icon at bounding box center [36, 175] width 21 height 16
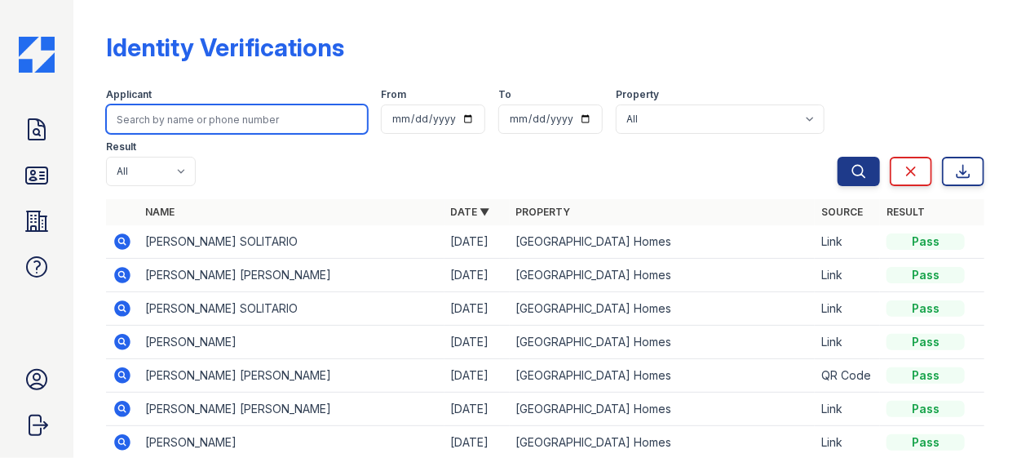
click at [207, 122] on input "search" at bounding box center [237, 118] width 262 height 29
click at [199, 119] on input "search" at bounding box center [237, 118] width 262 height 29
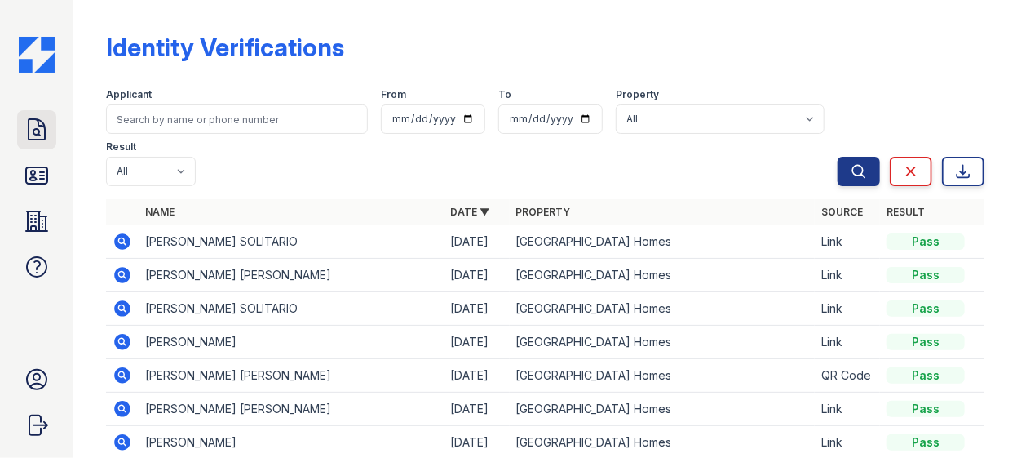
click at [43, 137] on icon at bounding box center [37, 130] width 26 height 26
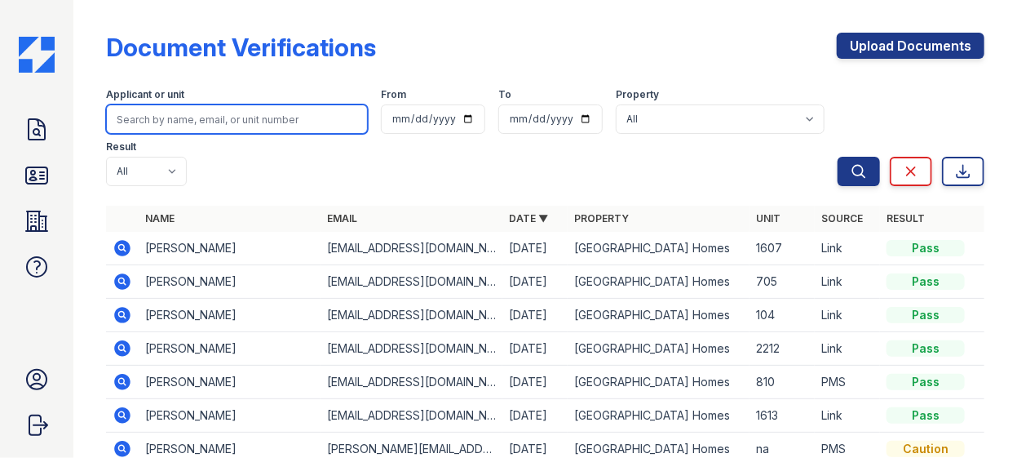
click at [188, 121] on input "search" at bounding box center [237, 118] width 262 height 29
type input "peter"
click at [838, 157] on button "Search" at bounding box center [859, 171] width 42 height 29
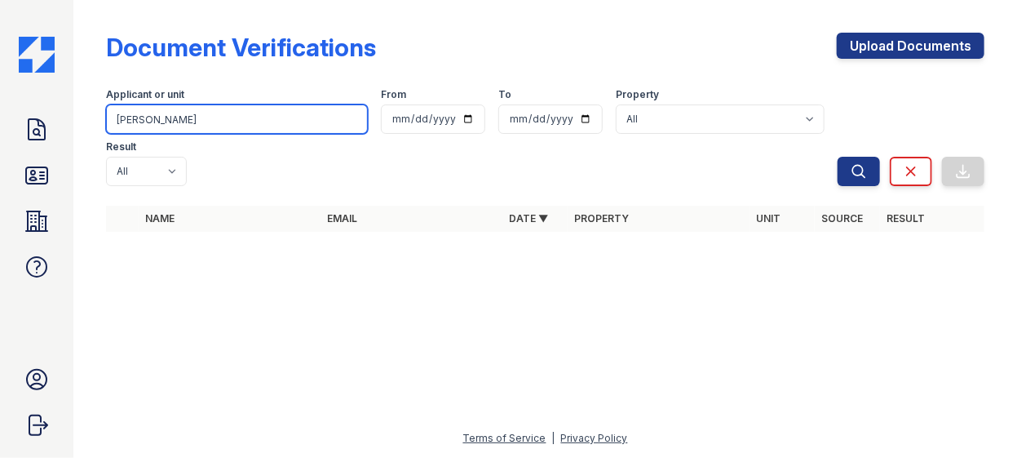
click at [184, 126] on input "peter" at bounding box center [237, 118] width 262 height 29
click at [838, 157] on button "Search" at bounding box center [859, 171] width 42 height 29
click at [158, 122] on input "peter" at bounding box center [237, 118] width 262 height 29
type input "p"
type input "hayward"
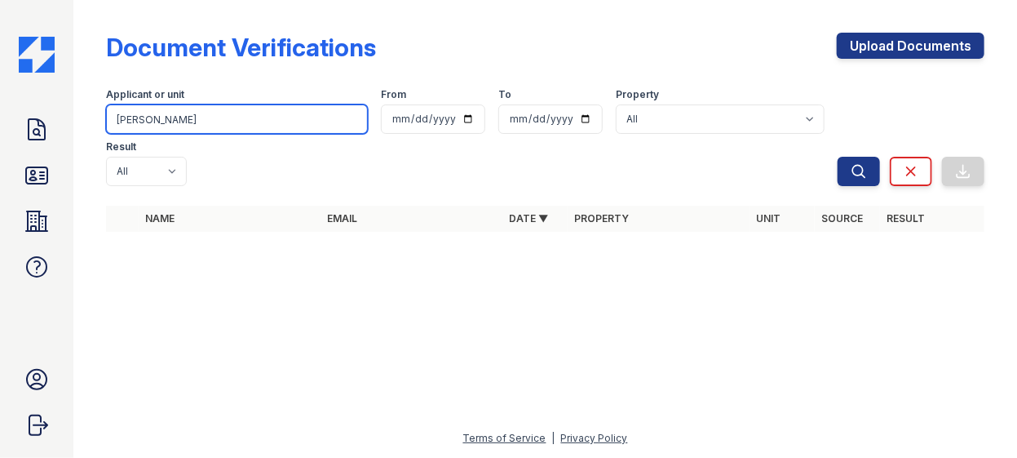
click at [838, 157] on button "Search" at bounding box center [859, 171] width 42 height 29
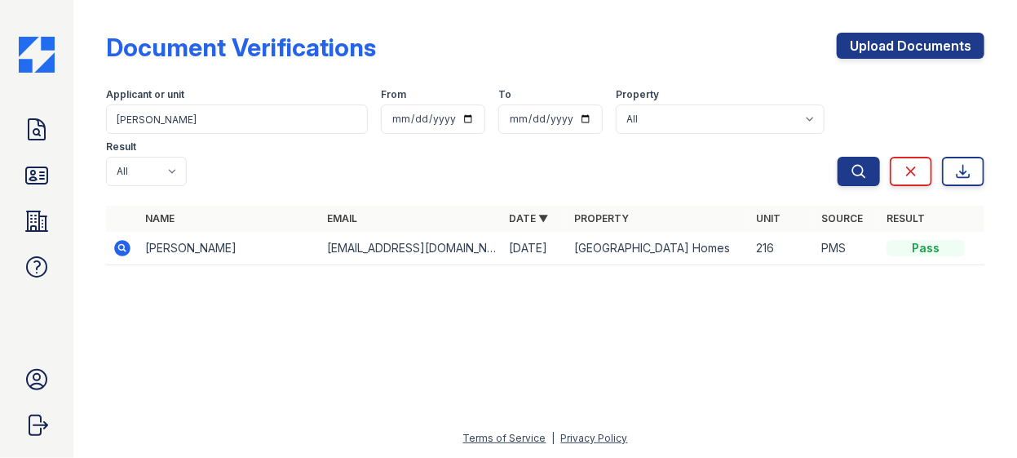
click at [163, 232] on td "Hymige Hayward" at bounding box center [230, 248] width 182 height 33
click at [172, 232] on td "Hymige Hayward" at bounding box center [230, 248] width 182 height 33
click at [144, 232] on td "Hymige Hayward" at bounding box center [230, 248] width 182 height 33
click at [126, 240] on icon at bounding box center [122, 248] width 16 height 16
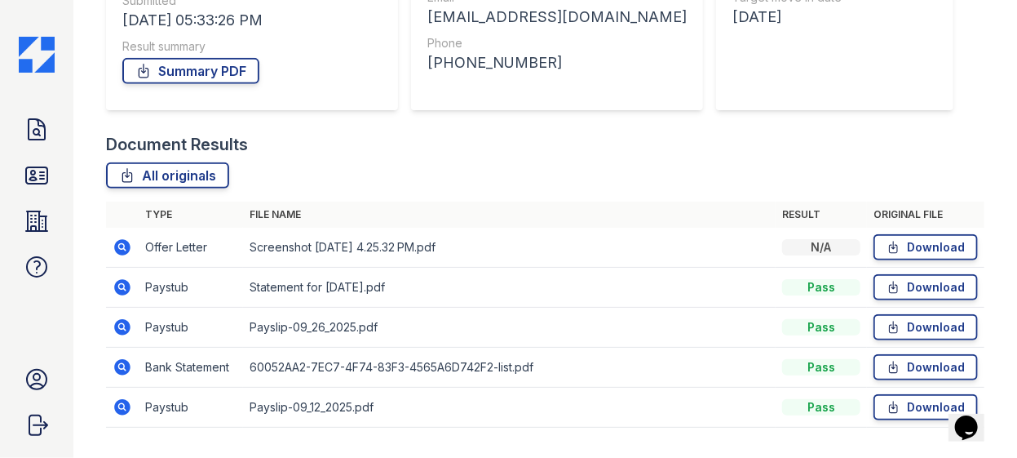
scroll to position [308, 0]
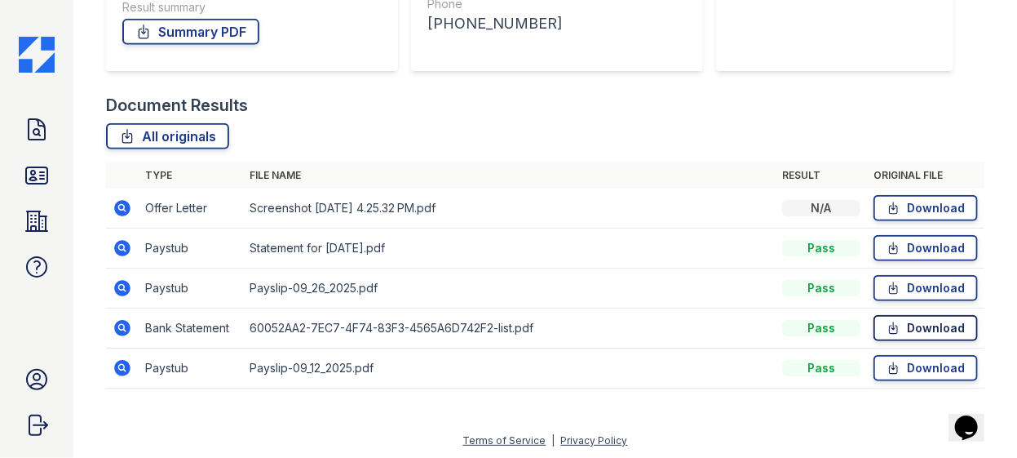
click at [921, 326] on link "Download" at bounding box center [926, 328] width 104 height 26
click at [123, 365] on icon at bounding box center [123, 368] width 20 height 20
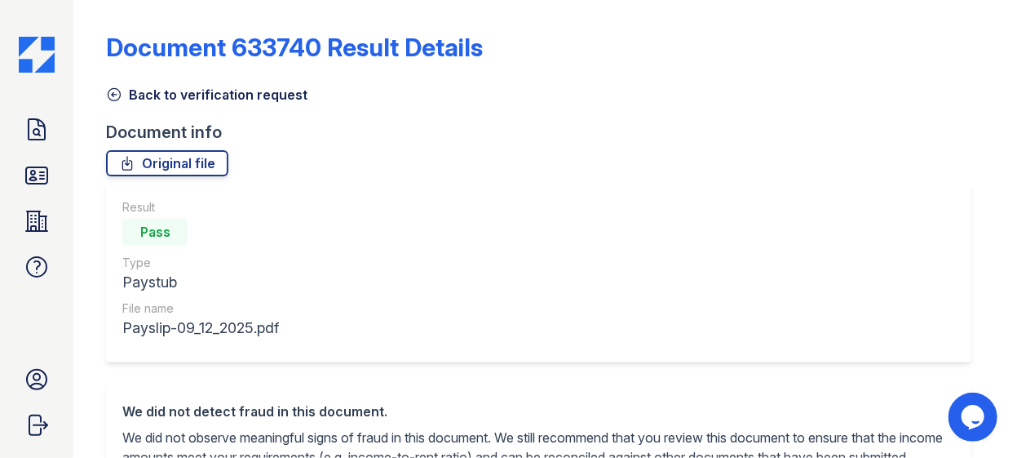
scroll to position [73, 0]
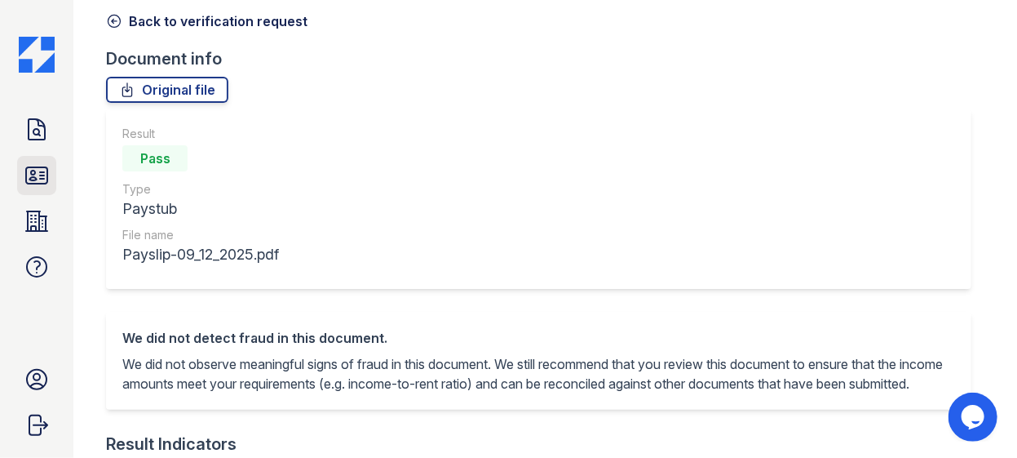
click at [42, 171] on icon at bounding box center [36, 175] width 21 height 16
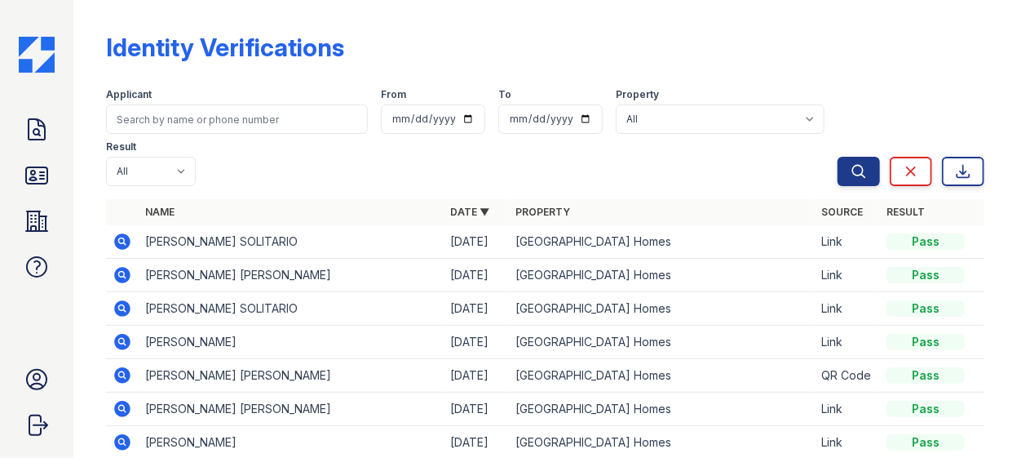
click at [51, 137] on link "Doc Verifications" at bounding box center [36, 129] width 39 height 39
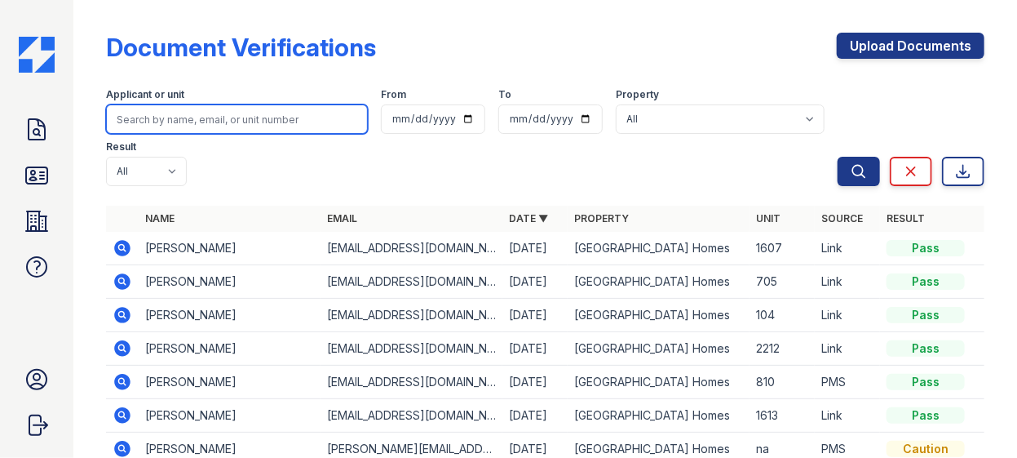
click at [212, 121] on input "search" at bounding box center [237, 118] width 262 height 29
type input "danaeh"
click at [838, 157] on button "Search" at bounding box center [859, 171] width 42 height 29
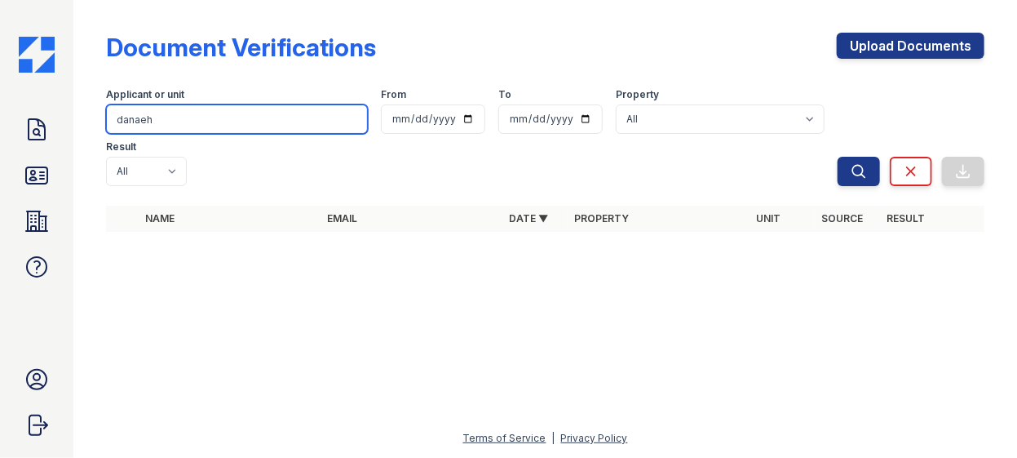
click at [212, 121] on input "danaeh" at bounding box center [237, 118] width 262 height 29
type input "d"
type input "danaeh"
click at [838, 157] on button "Search" at bounding box center [859, 171] width 42 height 29
click at [212, 121] on input "danaeh" at bounding box center [237, 118] width 262 height 29
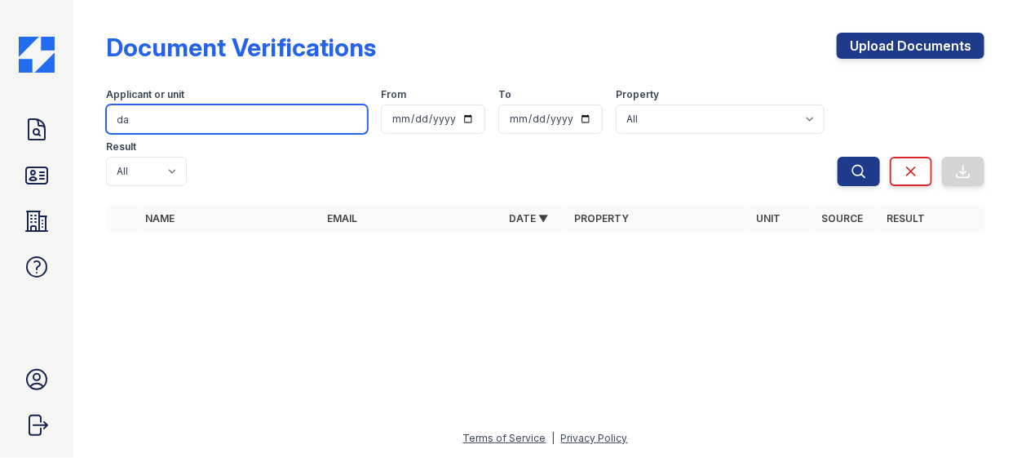
type input "d"
type input "wisdom"
click at [838, 157] on button "Search" at bounding box center [859, 171] width 42 height 29
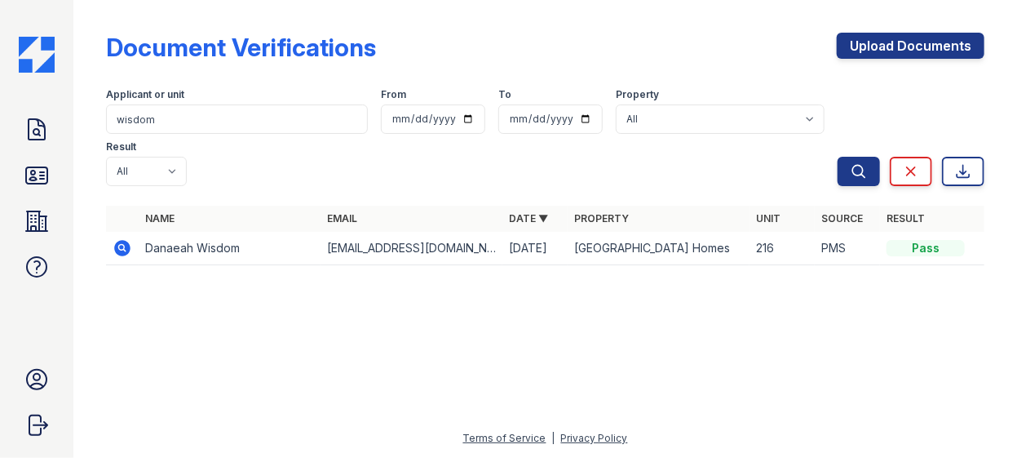
click at [126, 240] on icon at bounding box center [122, 248] width 16 height 16
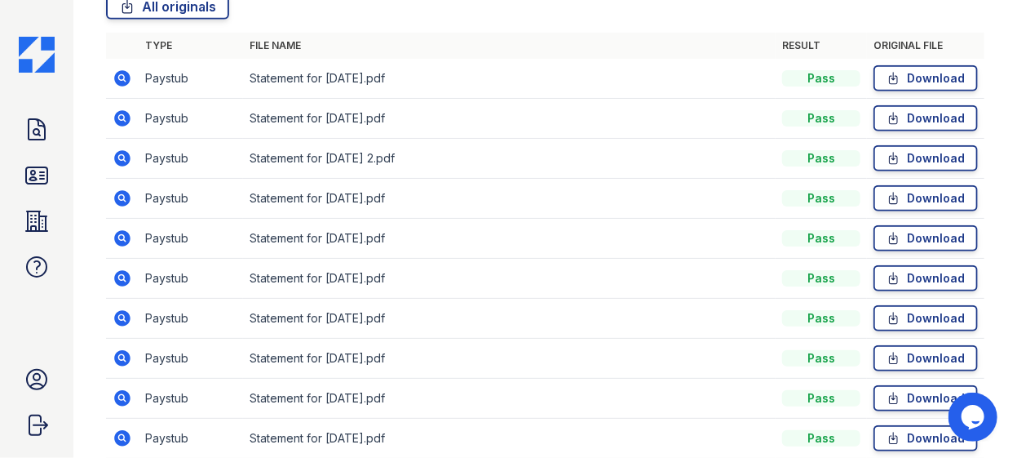
scroll to position [363, 0]
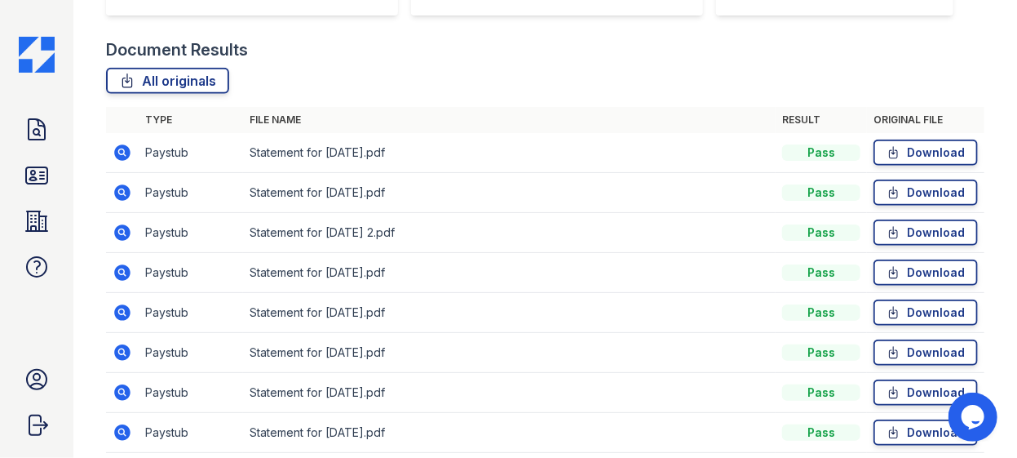
click at [128, 275] on icon at bounding box center [122, 272] width 16 height 16
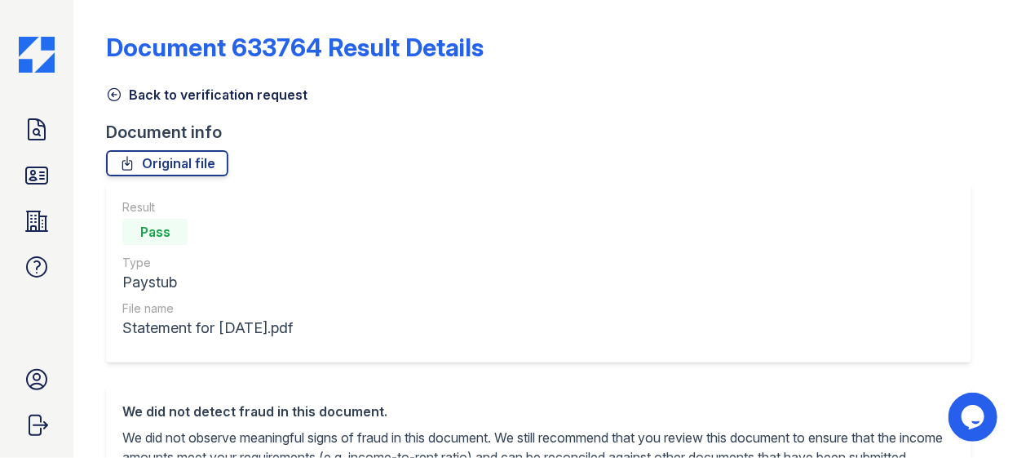
click at [112, 91] on icon at bounding box center [114, 94] width 16 height 16
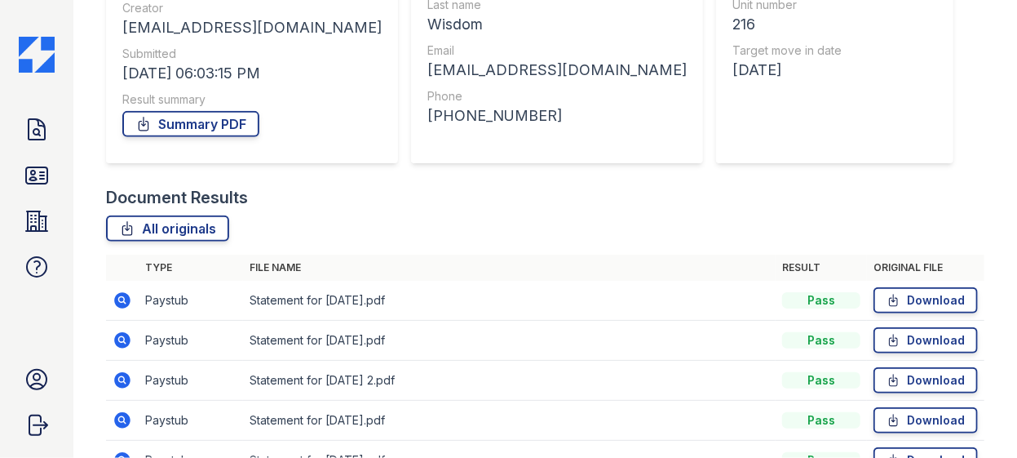
scroll to position [222, 0]
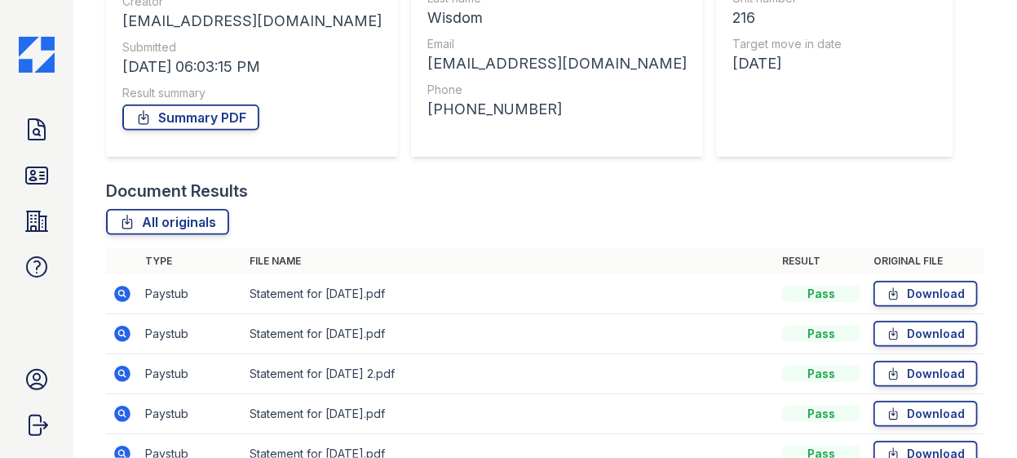
click at [117, 330] on icon at bounding box center [122, 334] width 16 height 16
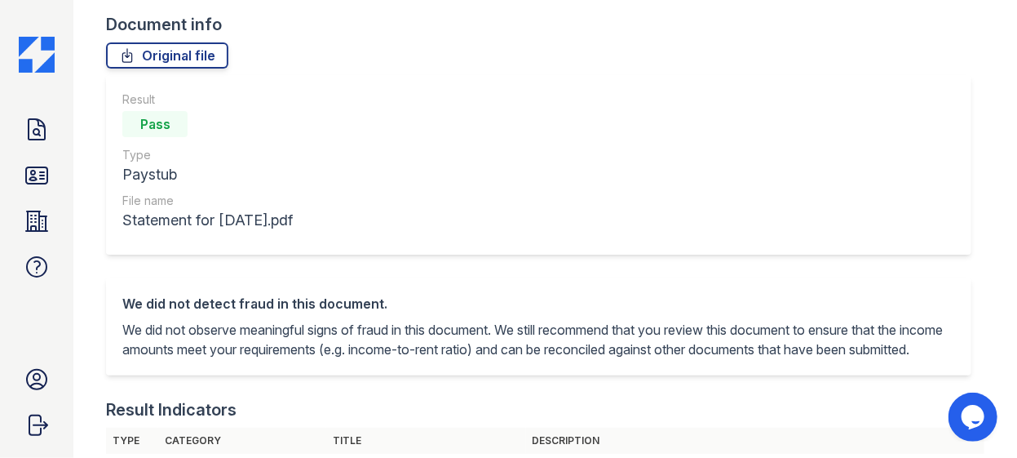
scroll to position [51, 0]
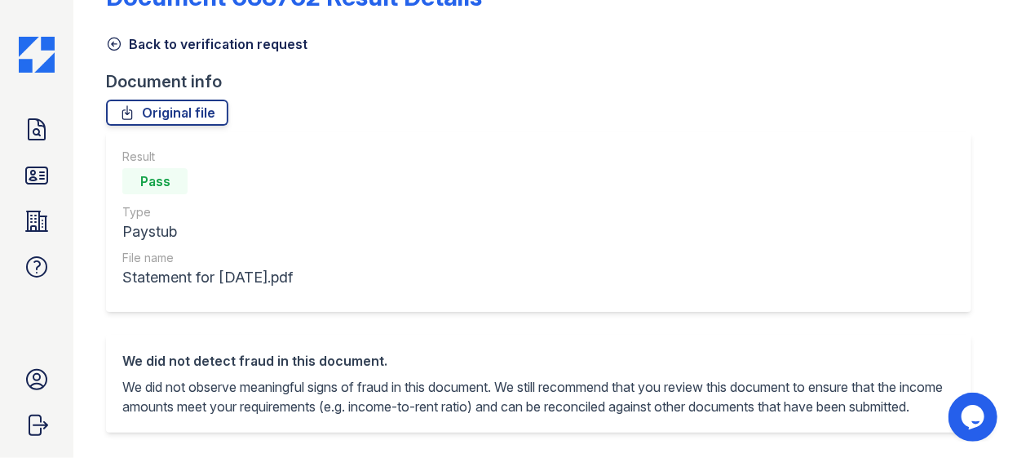
click at [112, 46] on icon at bounding box center [114, 44] width 16 height 16
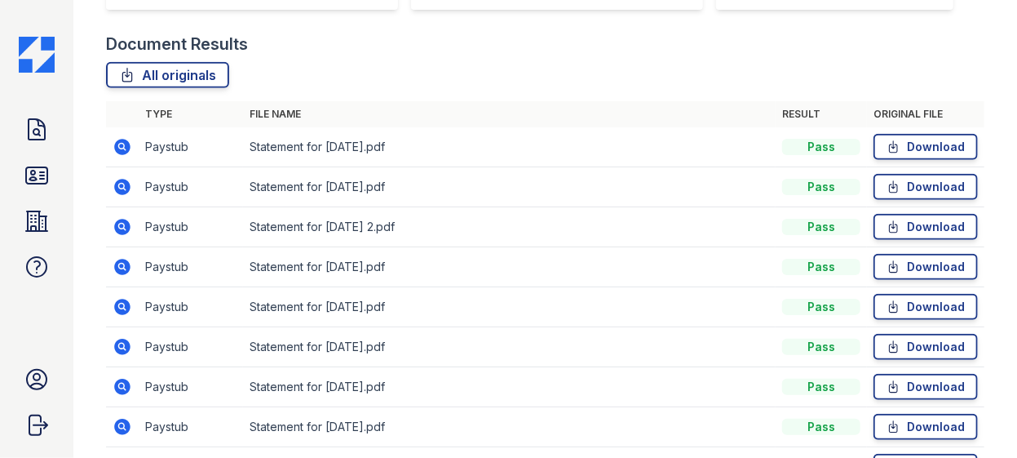
scroll to position [370, 0]
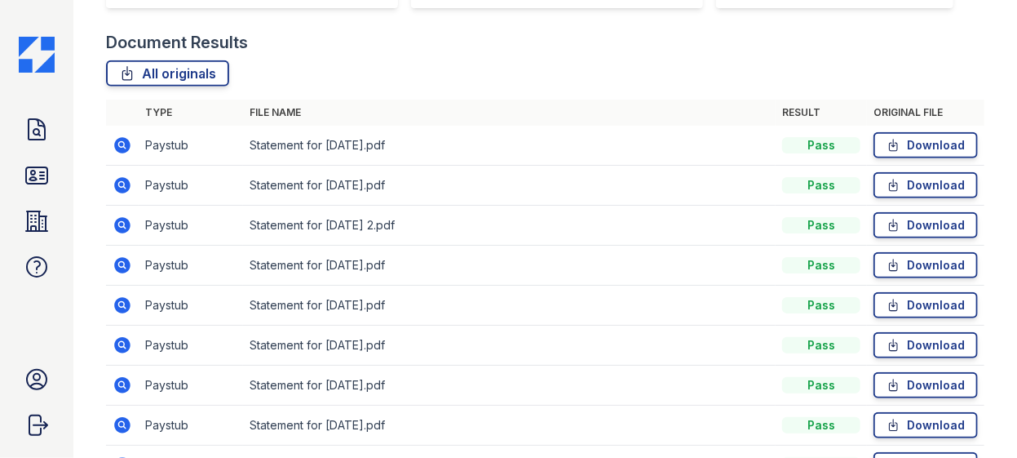
click at [127, 149] on icon at bounding box center [122, 145] width 16 height 16
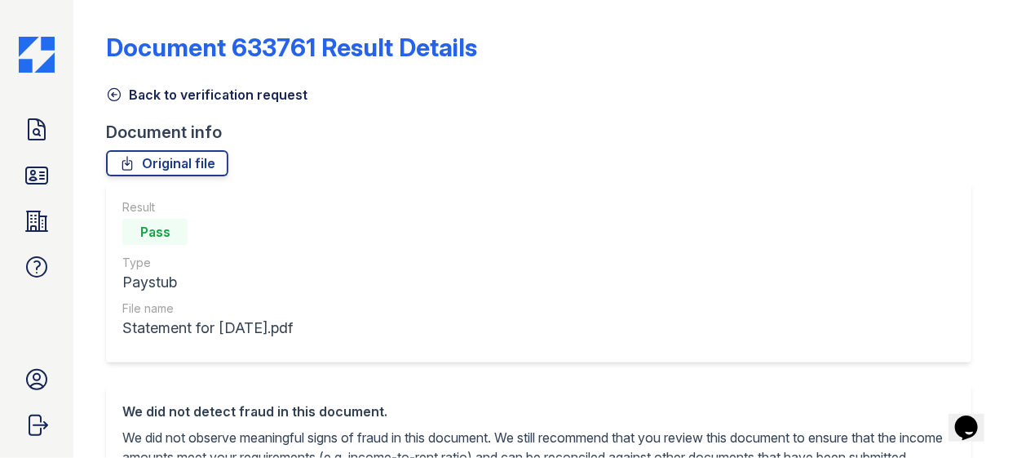
click at [120, 92] on icon at bounding box center [115, 95] width 12 height 12
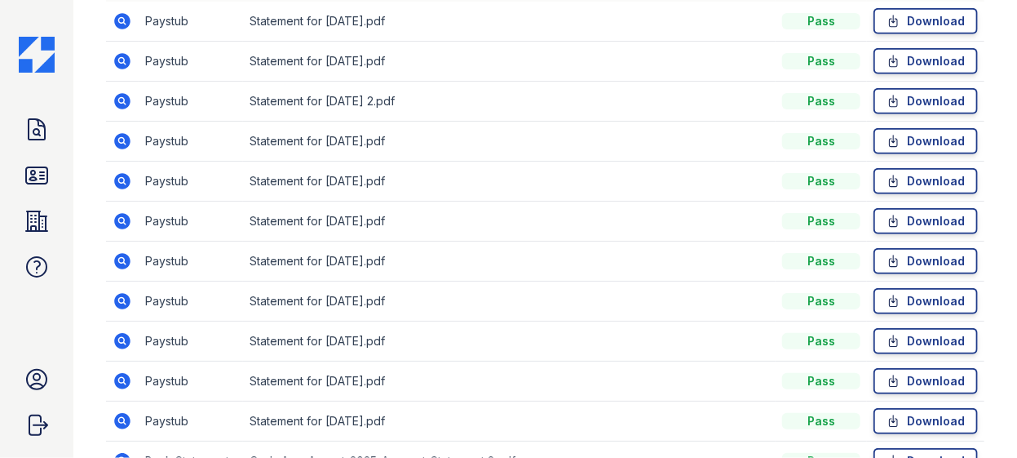
scroll to position [519, 0]
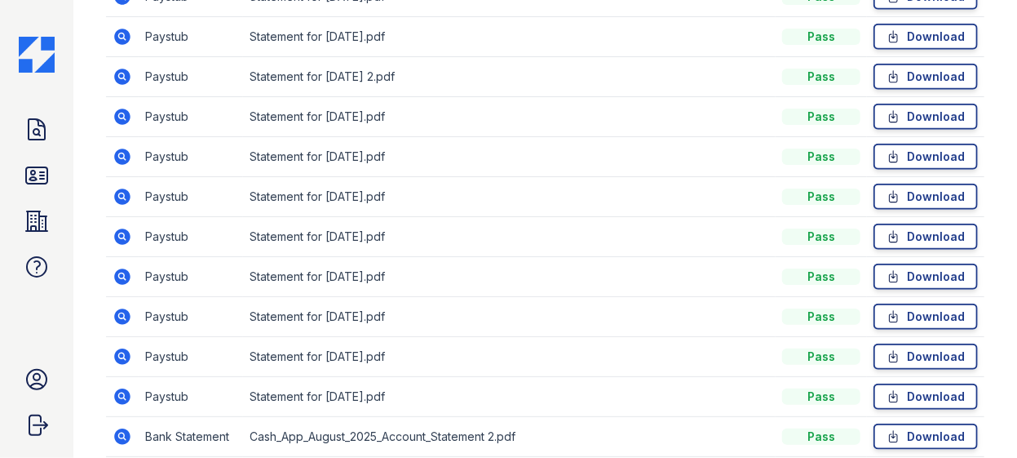
click at [122, 399] on icon at bounding box center [122, 396] width 16 height 16
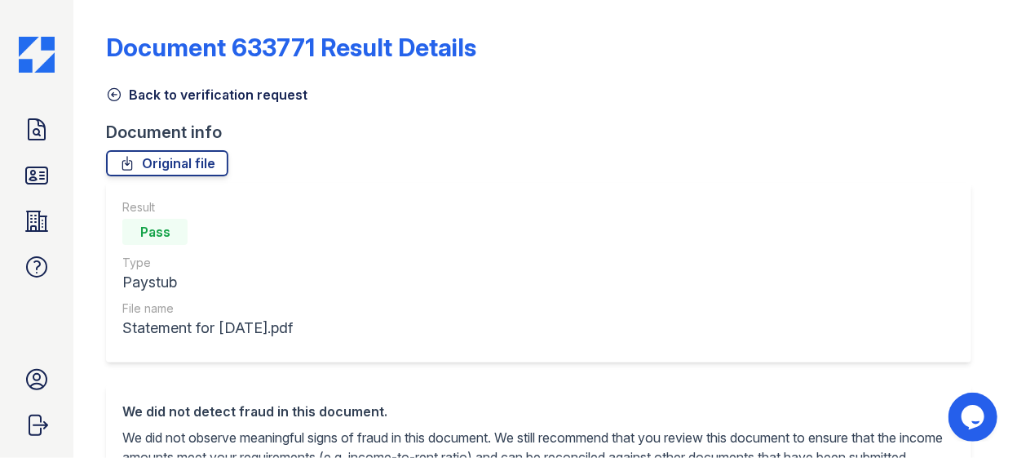
click at [117, 98] on icon at bounding box center [114, 94] width 16 height 16
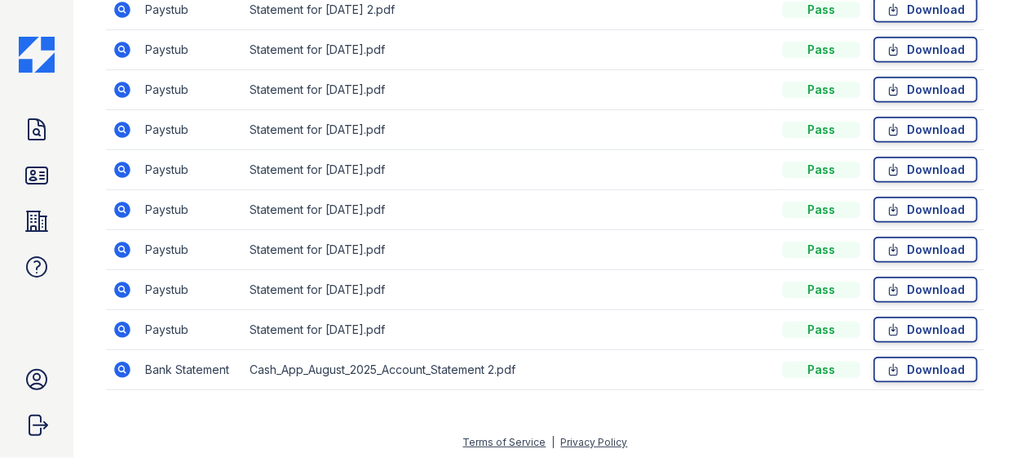
scroll to position [363, 0]
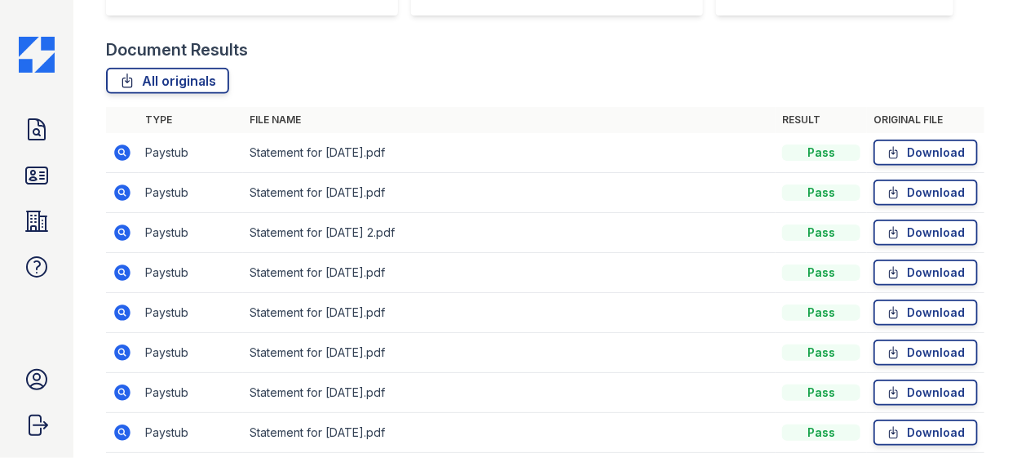
click at [122, 150] on icon at bounding box center [121, 151] width 4 height 4
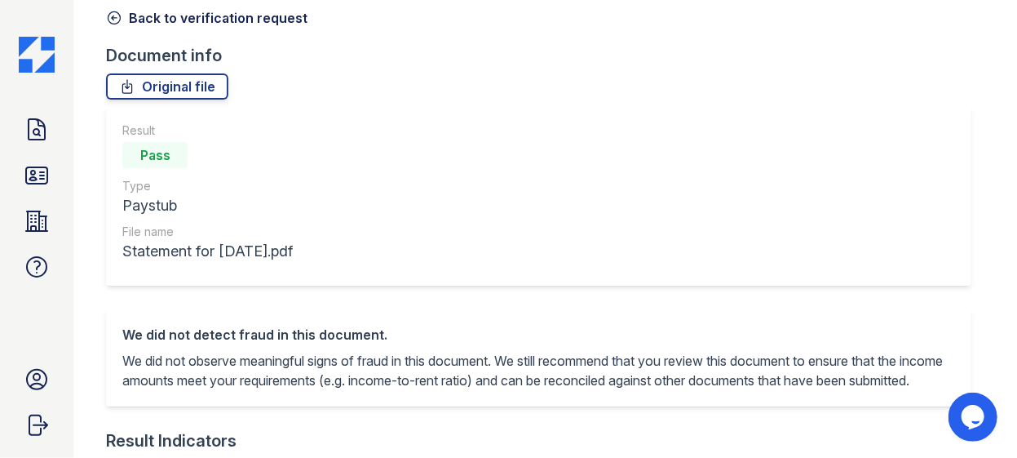
scroll to position [73, 0]
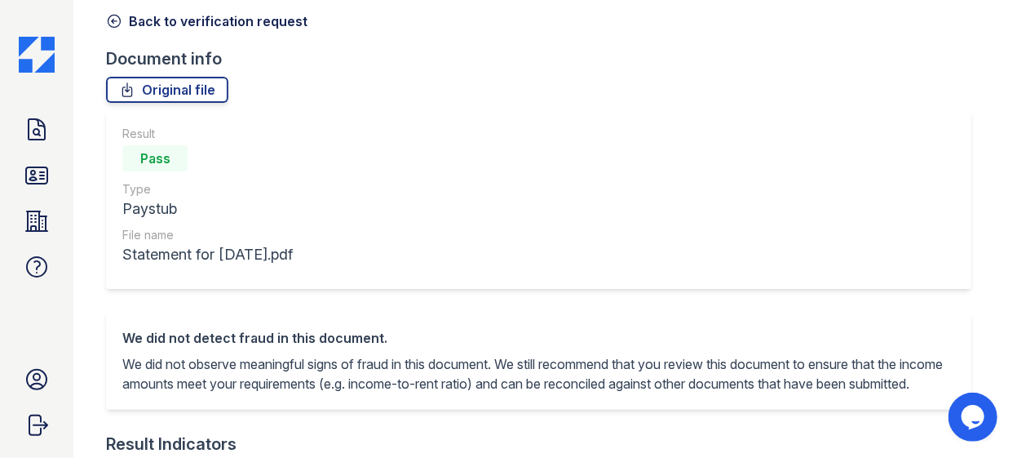
click at [121, 21] on icon at bounding box center [114, 21] width 16 height 16
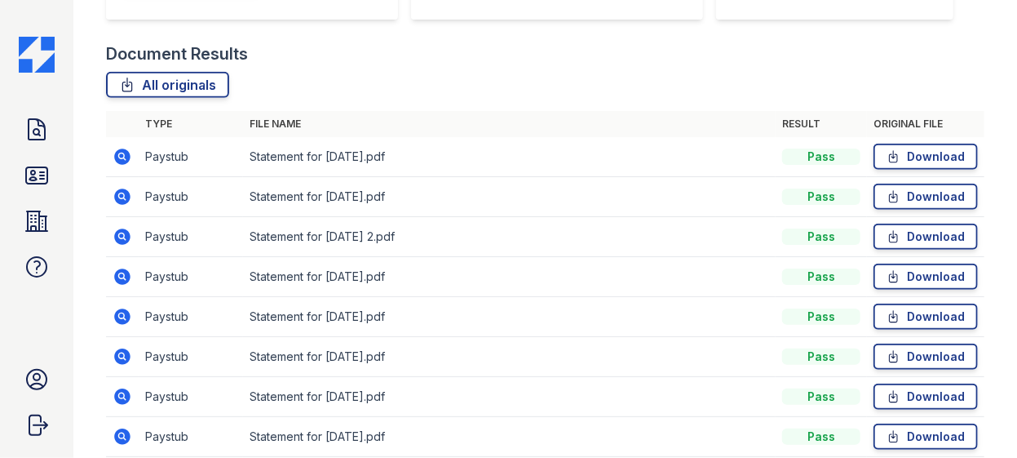
scroll to position [370, 0]
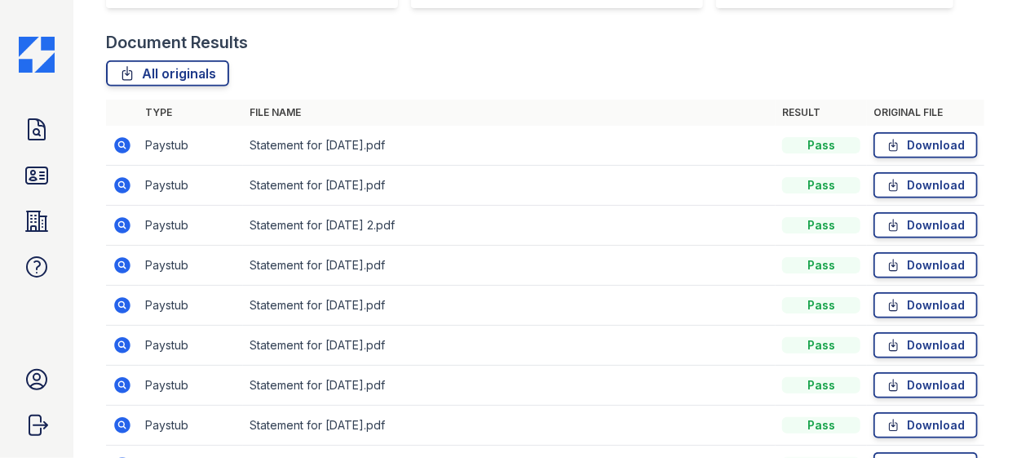
click at [113, 184] on icon at bounding box center [123, 185] width 20 height 20
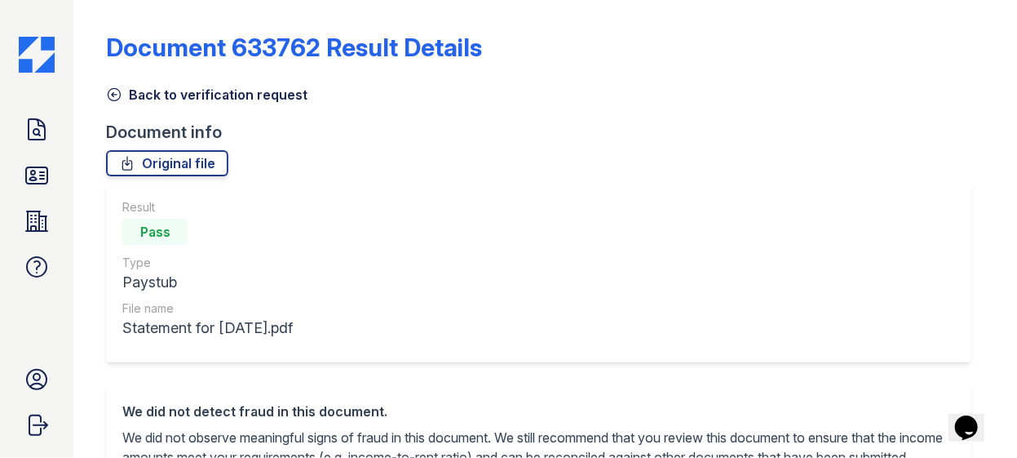
click at [113, 91] on icon at bounding box center [114, 94] width 16 height 16
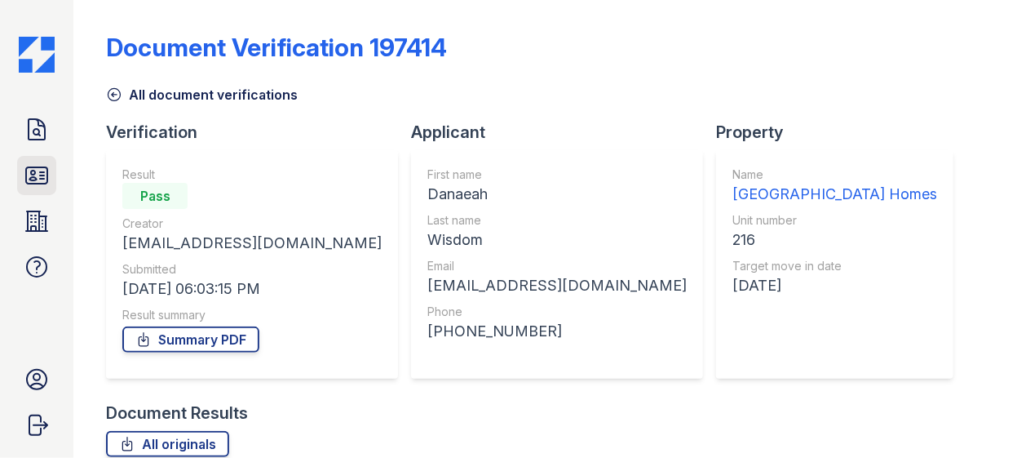
click at [26, 166] on icon at bounding box center [37, 175] width 26 height 26
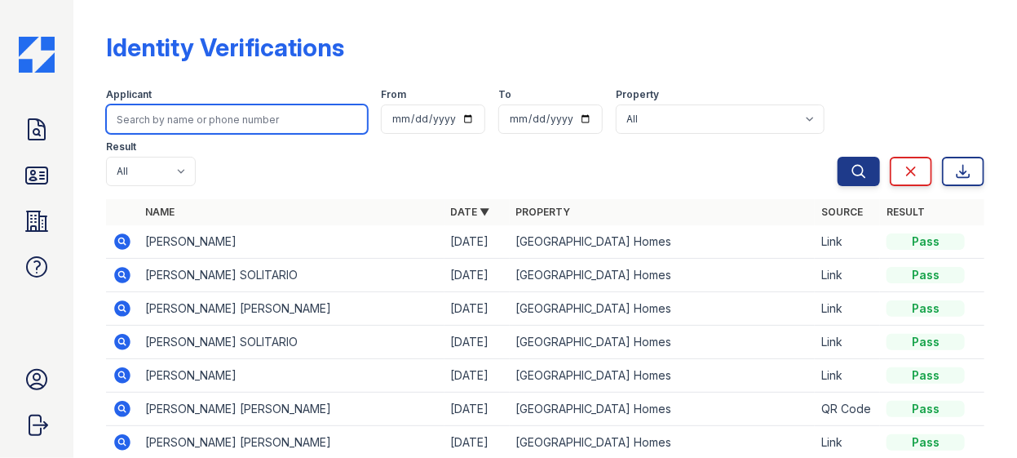
click at [219, 120] on input "search" at bounding box center [237, 118] width 262 height 29
type input "hyward"
click at [838, 157] on button "Search" at bounding box center [859, 171] width 42 height 29
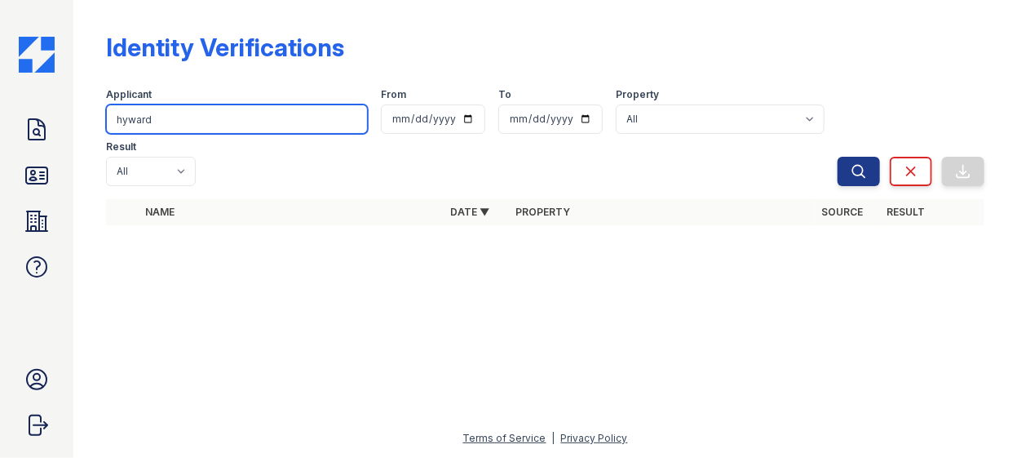
click at [186, 118] on input "hyward" at bounding box center [237, 118] width 262 height 29
click at [125, 122] on input "hyward" at bounding box center [237, 118] width 262 height 29
type input "hayward"
click at [838, 157] on button "Search" at bounding box center [859, 171] width 42 height 29
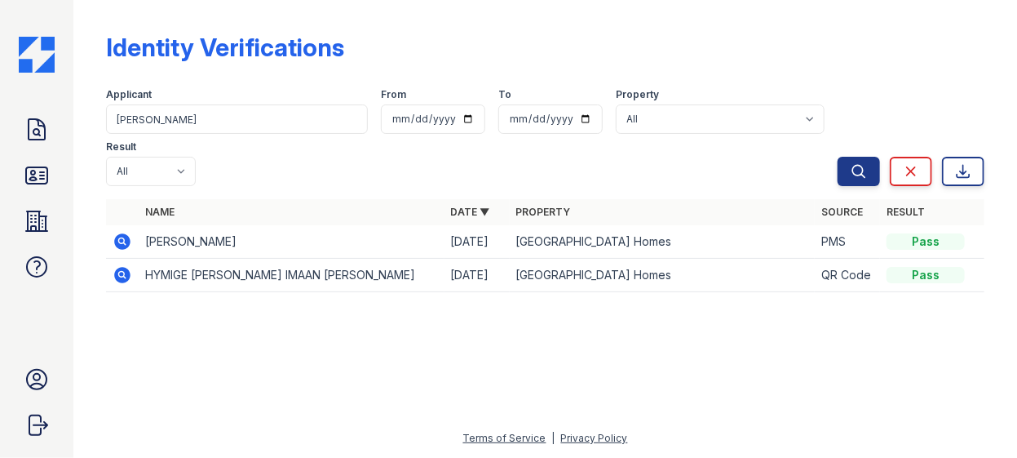
click at [128, 232] on icon at bounding box center [123, 242] width 20 height 20
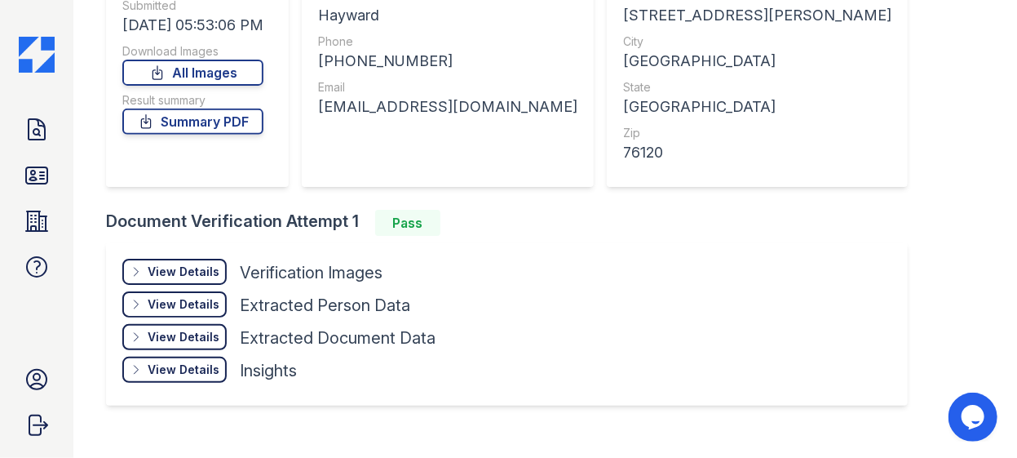
scroll to position [250, 0]
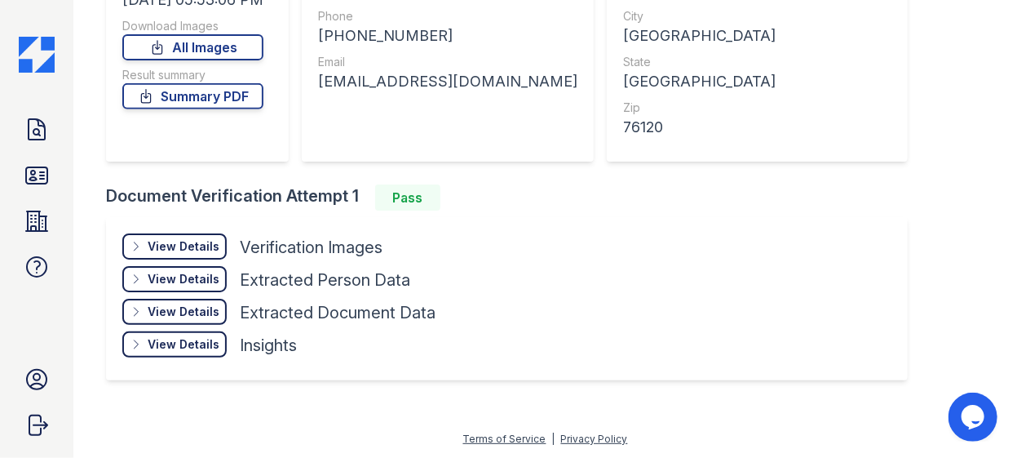
click at [180, 250] on div "View Details" at bounding box center [184, 246] width 72 height 16
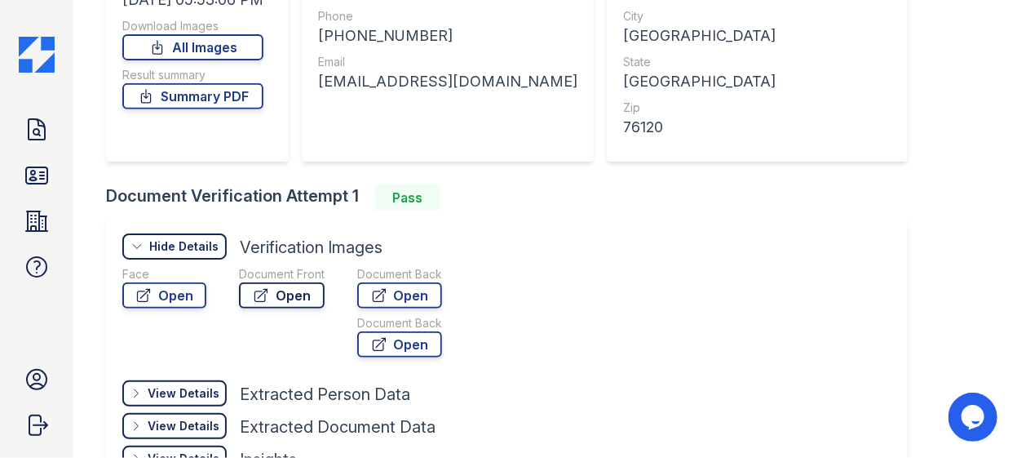
click at [291, 298] on link "Open" at bounding box center [282, 295] width 86 height 26
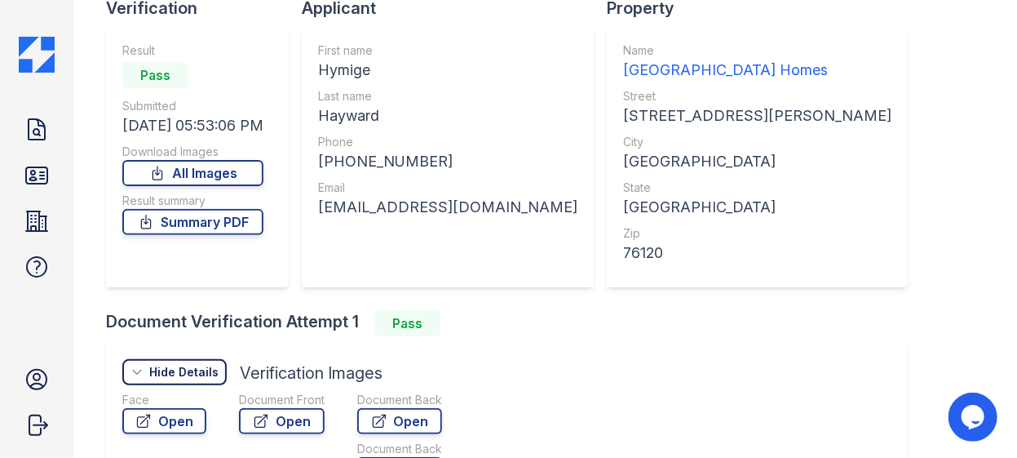
scroll to position [101, 0]
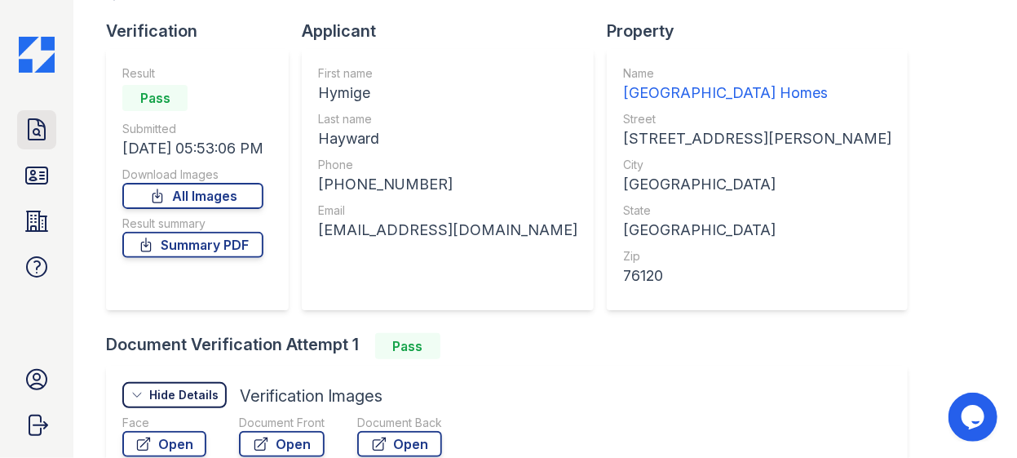
click at [38, 137] on icon at bounding box center [37, 130] width 26 height 26
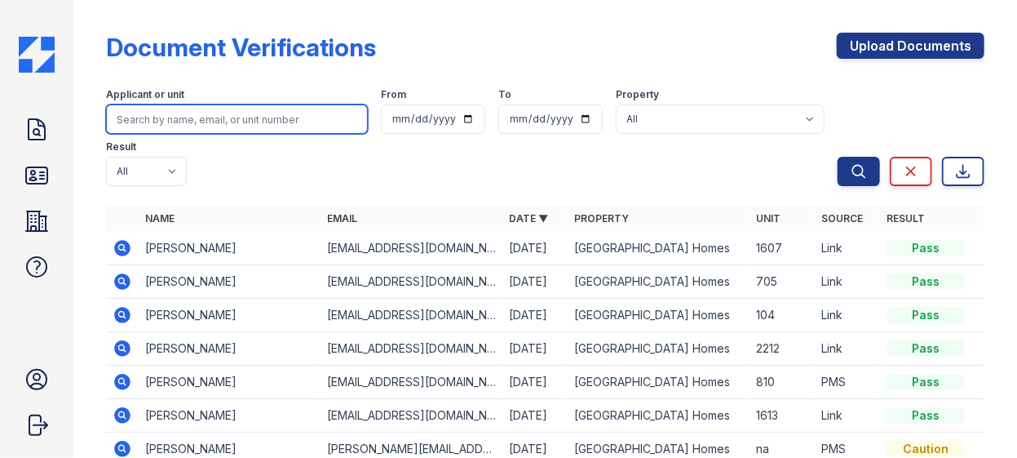
click at [202, 123] on input "search" at bounding box center [237, 118] width 262 height 29
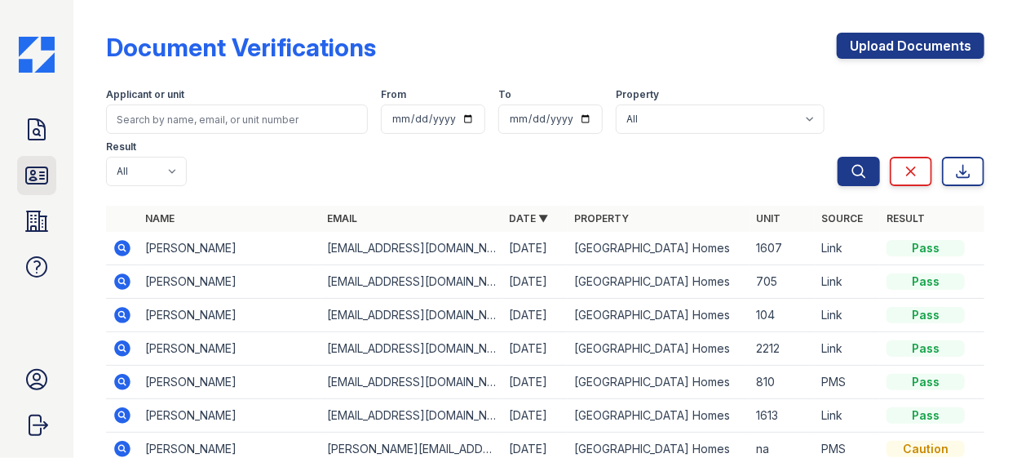
click at [48, 183] on icon at bounding box center [37, 175] width 26 height 26
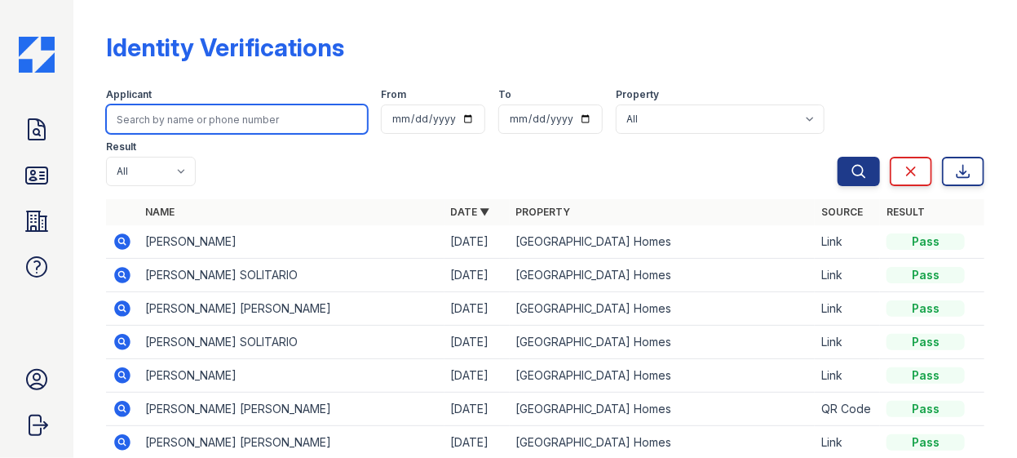
click at [243, 105] on input "search" at bounding box center [237, 118] width 262 height 29
type input "[PERSON_NAME]"
click at [838, 157] on button "Search" at bounding box center [859, 171] width 42 height 29
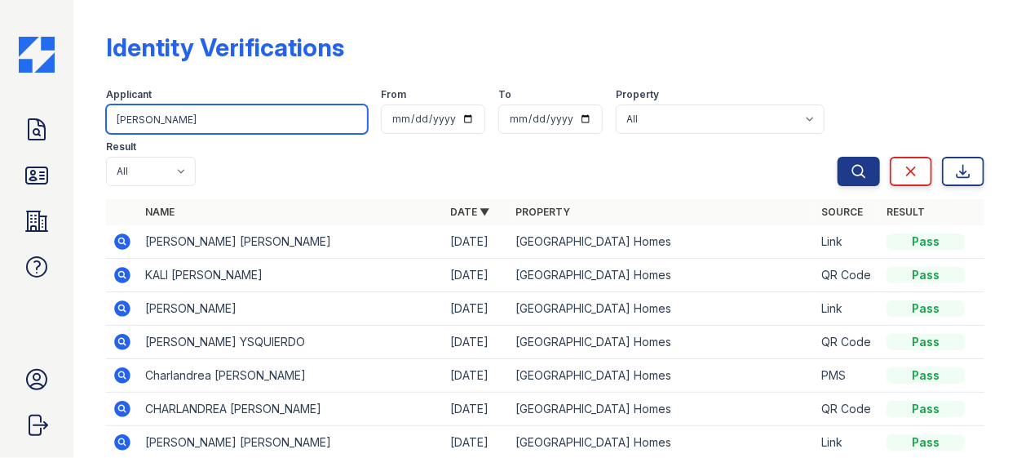
click at [167, 124] on input "[PERSON_NAME]" at bounding box center [237, 118] width 262 height 29
type input "a"
type input "goodspead"
click at [838, 157] on button "Search" at bounding box center [859, 171] width 42 height 29
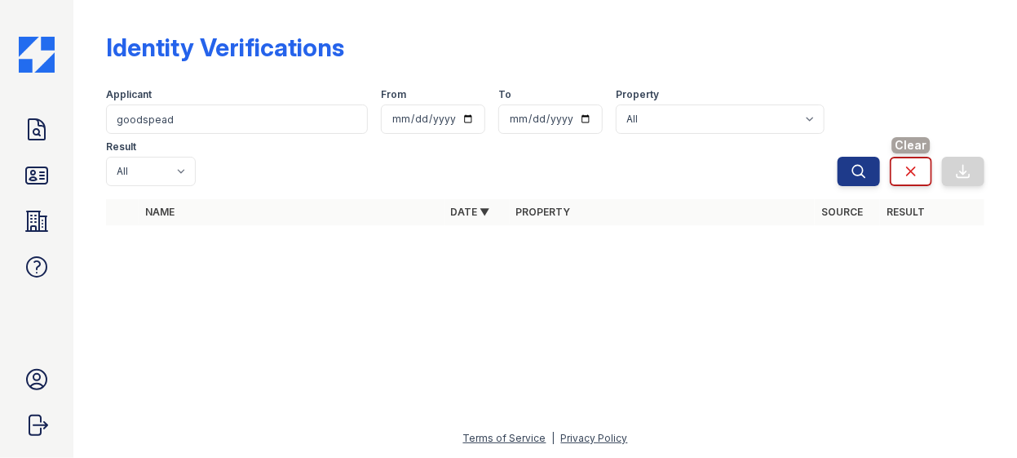
click at [914, 163] on icon at bounding box center [911, 171] width 16 height 16
